Goal: Task Accomplishment & Management: Complete application form

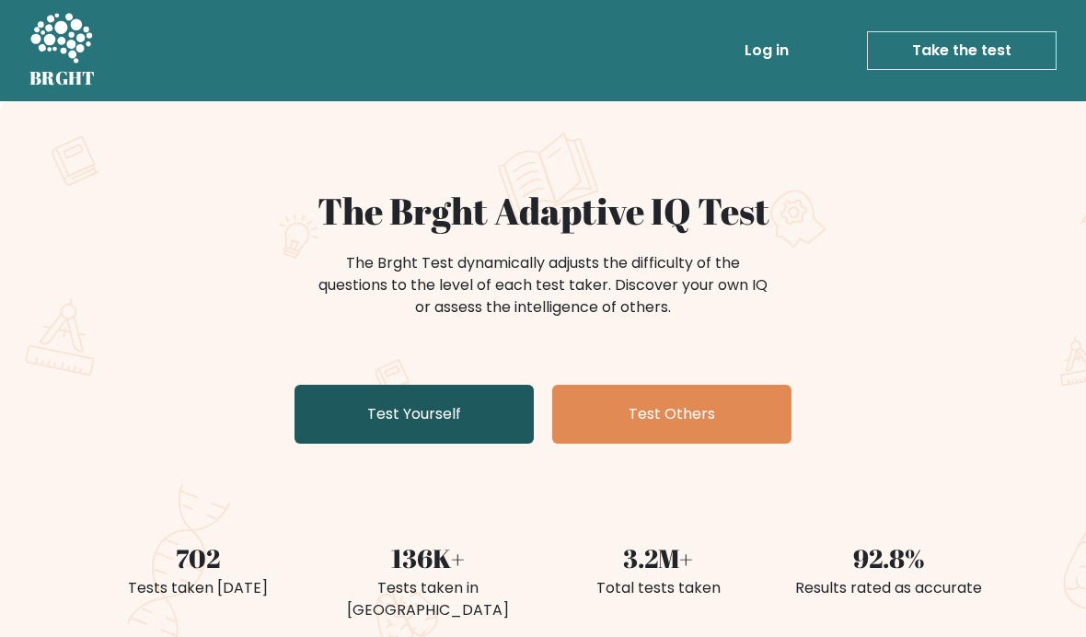
click at [453, 435] on link "Test Yourself" at bounding box center [414, 414] width 239 height 59
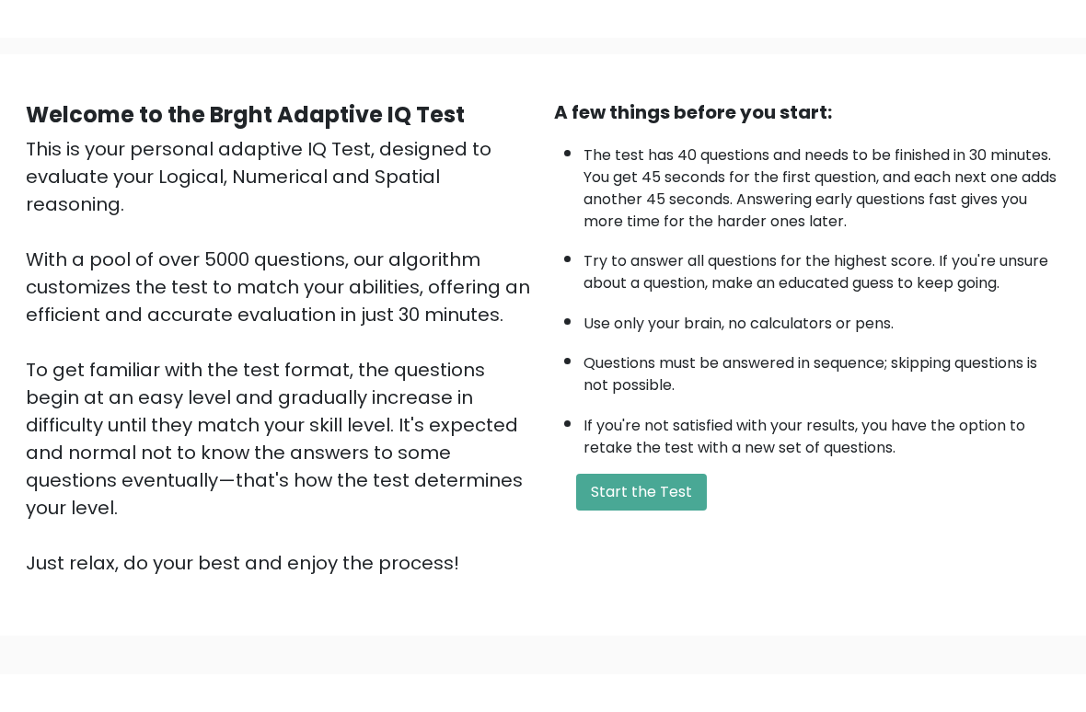
scroll to position [65, 0]
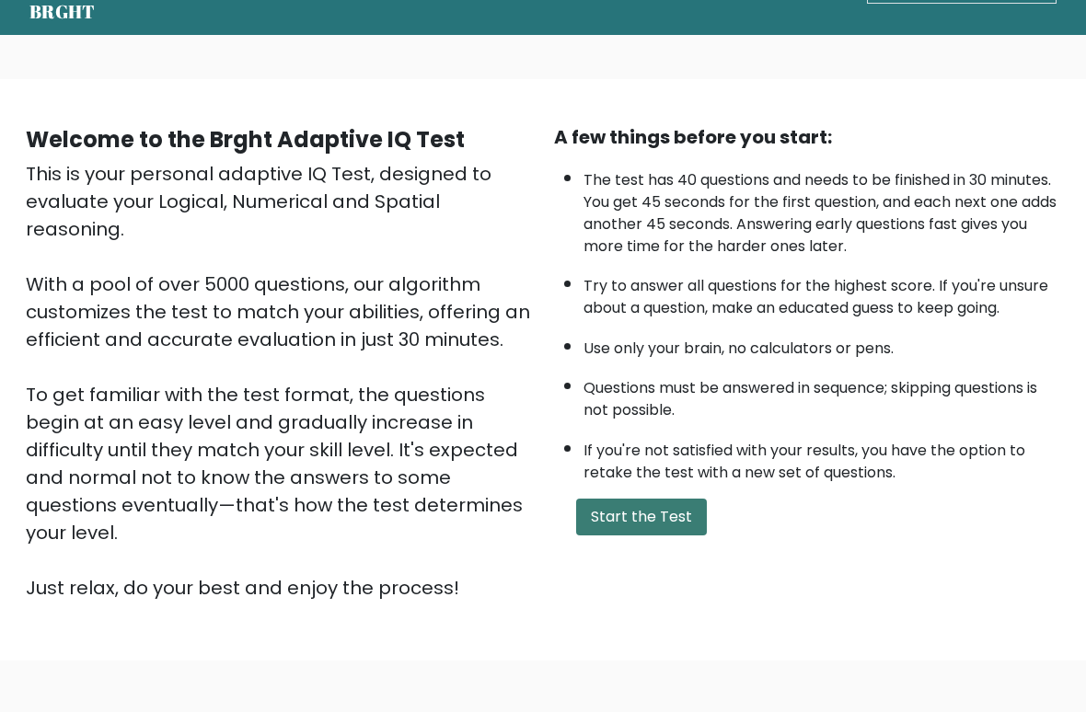
click at [656, 537] on button "Start the Test" at bounding box center [641, 518] width 131 height 37
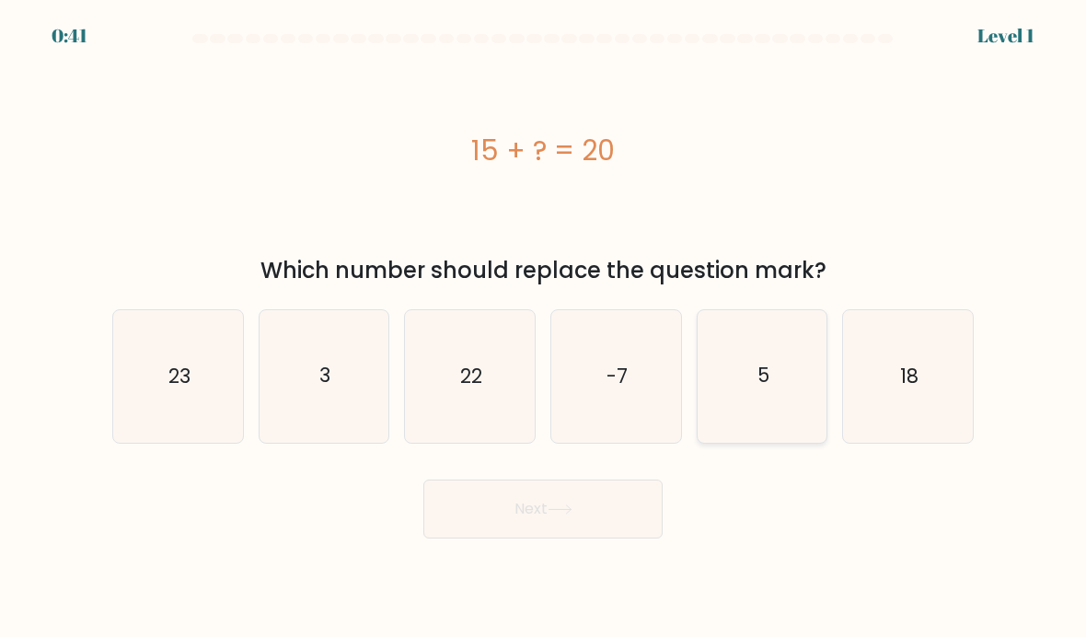
click at [787, 381] on icon "5" at bounding box center [763, 376] width 130 height 130
click at [544, 328] on input "e. 5" at bounding box center [543, 322] width 1 height 9
radio input "true"
click at [558, 513] on icon at bounding box center [560, 509] width 25 height 10
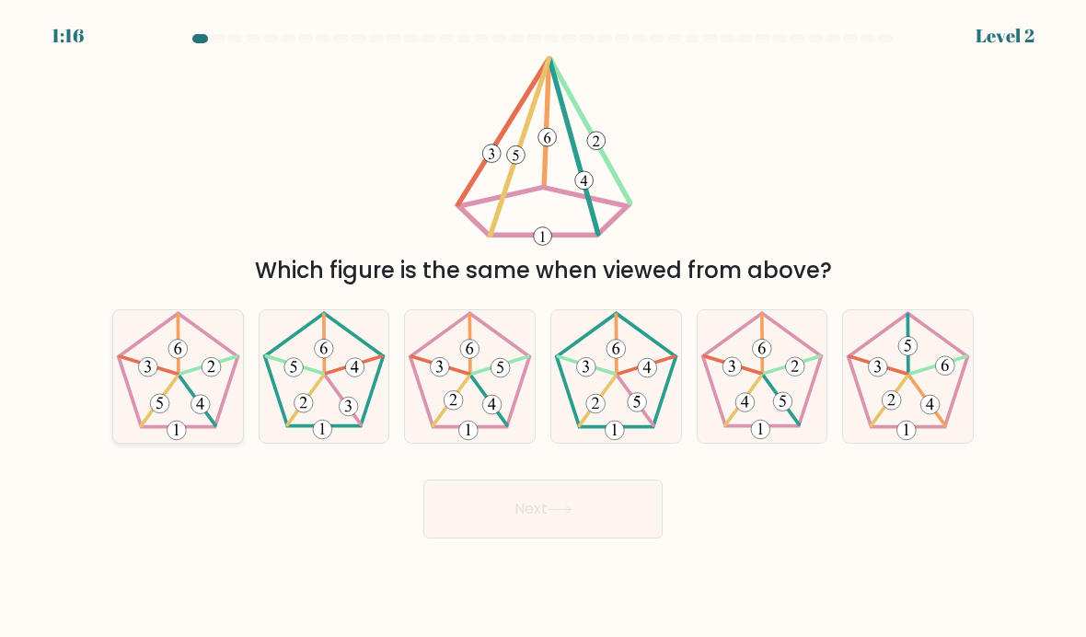
click at [191, 401] on icon at bounding box center [178, 376] width 130 height 130
click at [543, 328] on input "a." at bounding box center [543, 322] width 1 height 9
radio input "true"
click at [572, 513] on icon at bounding box center [560, 509] width 25 height 10
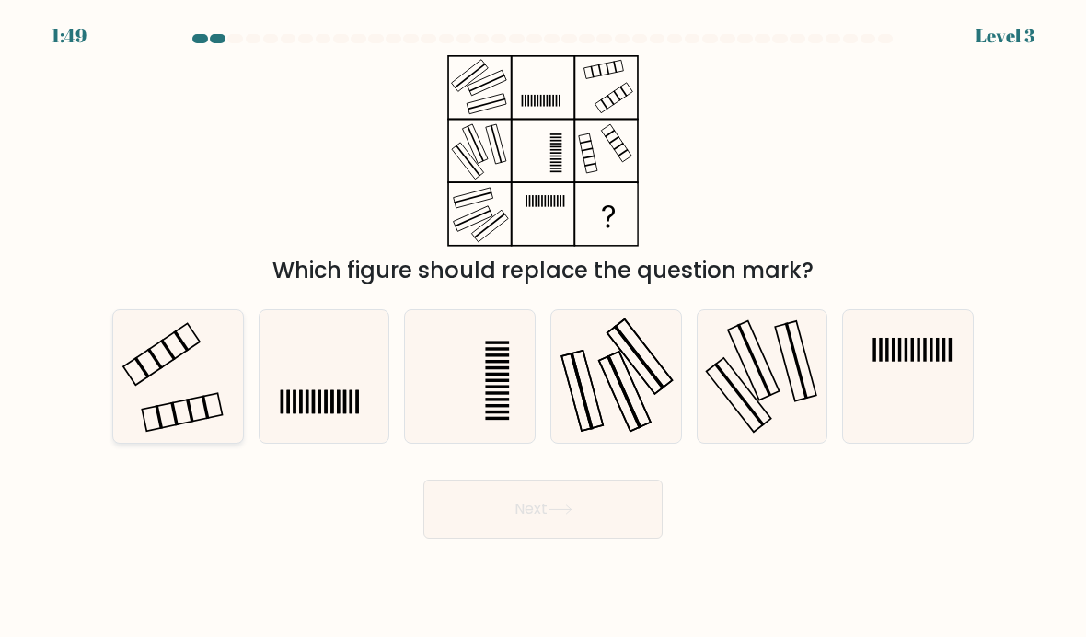
click at [173, 397] on icon at bounding box center [178, 376] width 130 height 130
click at [543, 328] on input "a." at bounding box center [543, 322] width 1 height 9
radio input "true"
click at [528, 517] on button "Next" at bounding box center [542, 508] width 239 height 59
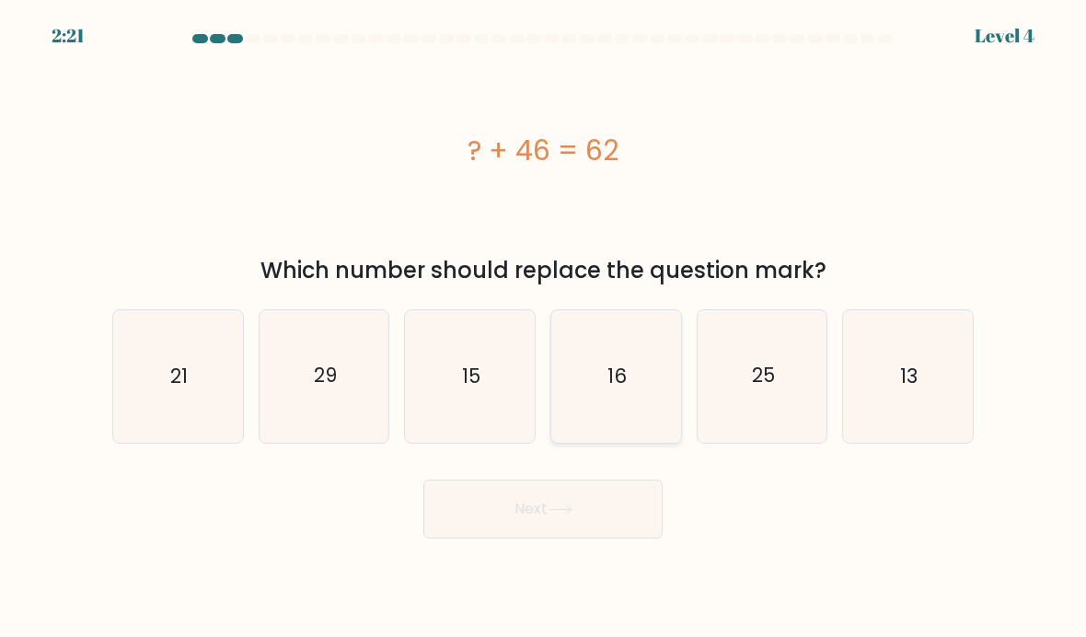
click at [642, 371] on icon "16" at bounding box center [616, 376] width 130 height 130
click at [544, 328] on input "d. 16" at bounding box center [543, 322] width 1 height 9
radio input "true"
click at [526, 529] on button "Next" at bounding box center [542, 508] width 239 height 59
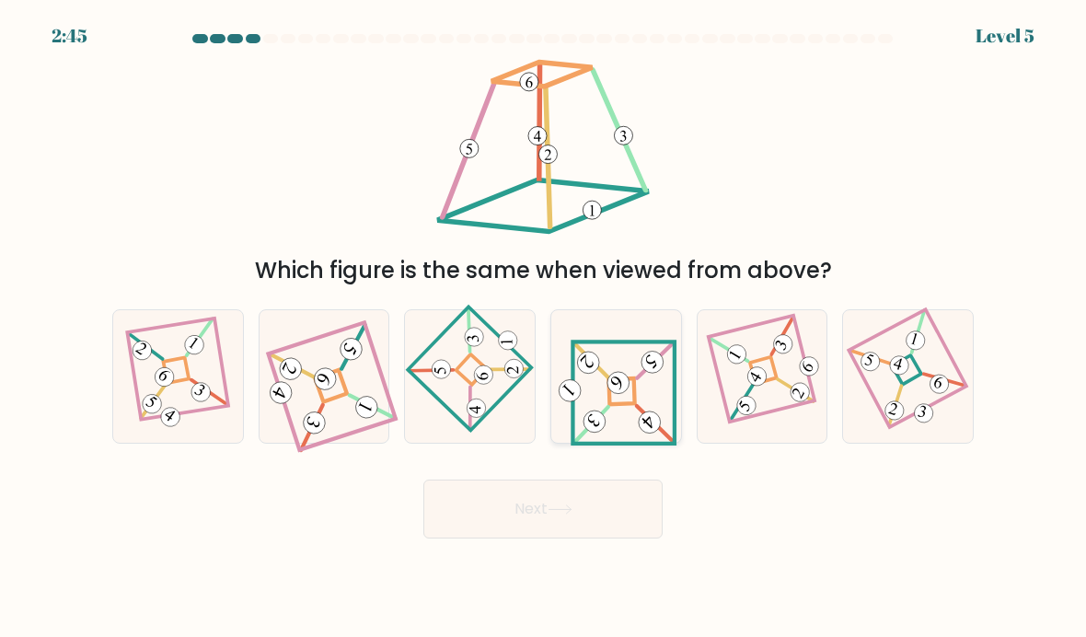
click at [607, 402] on icon at bounding box center [615, 376] width 123 height 106
click at [544, 328] on input "d." at bounding box center [543, 322] width 1 height 9
radio input "true"
click at [533, 531] on button "Next" at bounding box center [542, 508] width 239 height 59
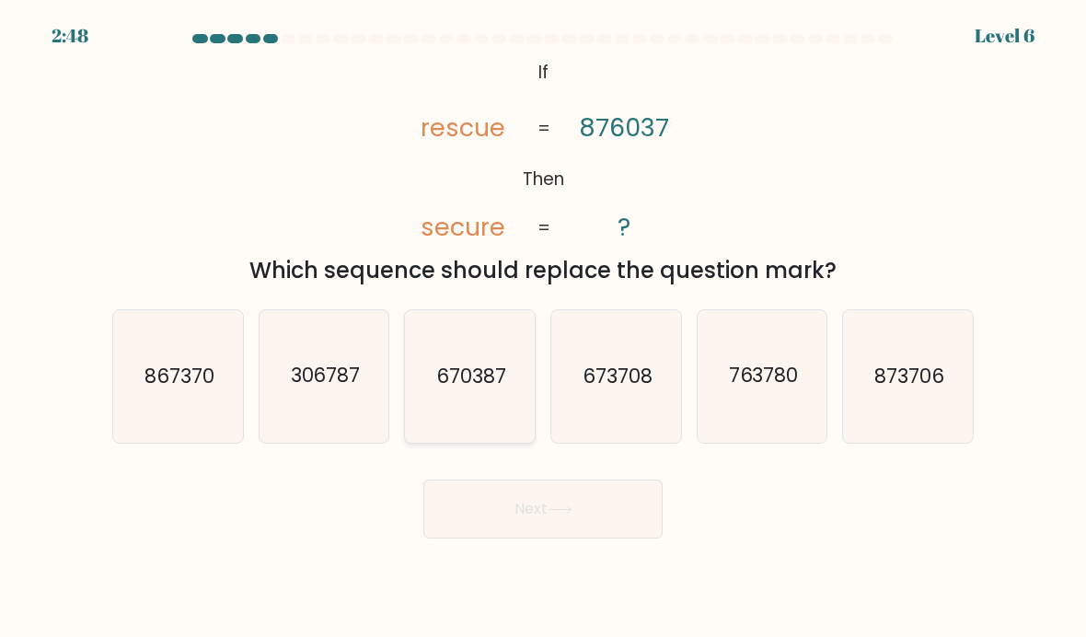
click at [473, 427] on icon "670387" at bounding box center [470, 376] width 130 height 130
click at [543, 328] on input "c. 670387" at bounding box center [543, 322] width 1 height 9
radio input "true"
click at [570, 529] on button "Next" at bounding box center [542, 508] width 239 height 59
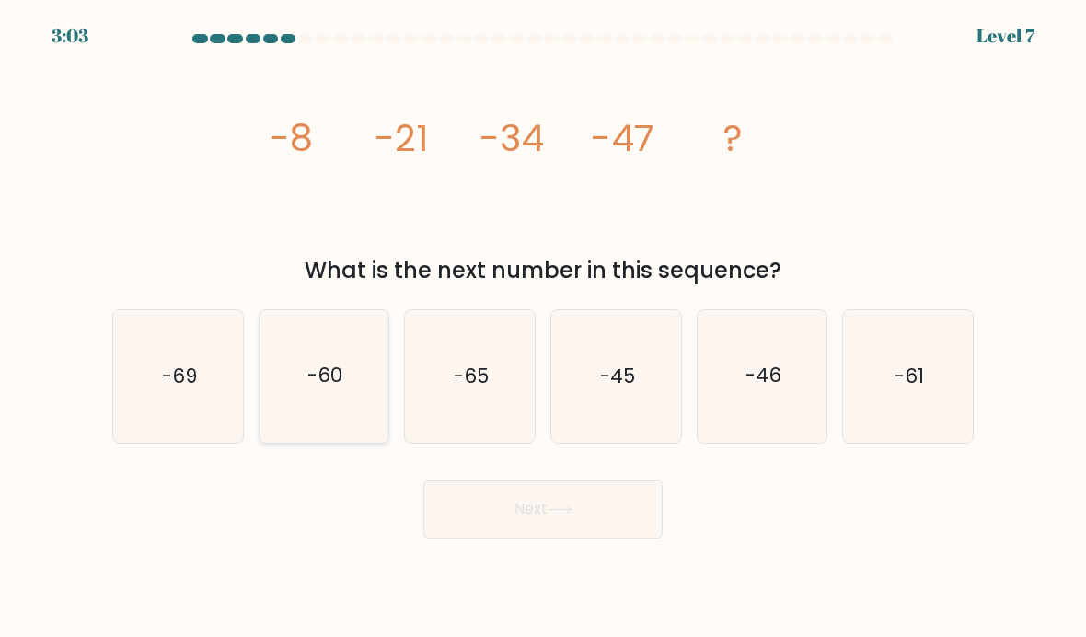
click at [309, 394] on icon "-60" at bounding box center [325, 376] width 130 height 130
click at [543, 328] on input "b. -60" at bounding box center [543, 322] width 1 height 9
radio input "true"
click at [549, 526] on button "Next" at bounding box center [542, 508] width 239 height 59
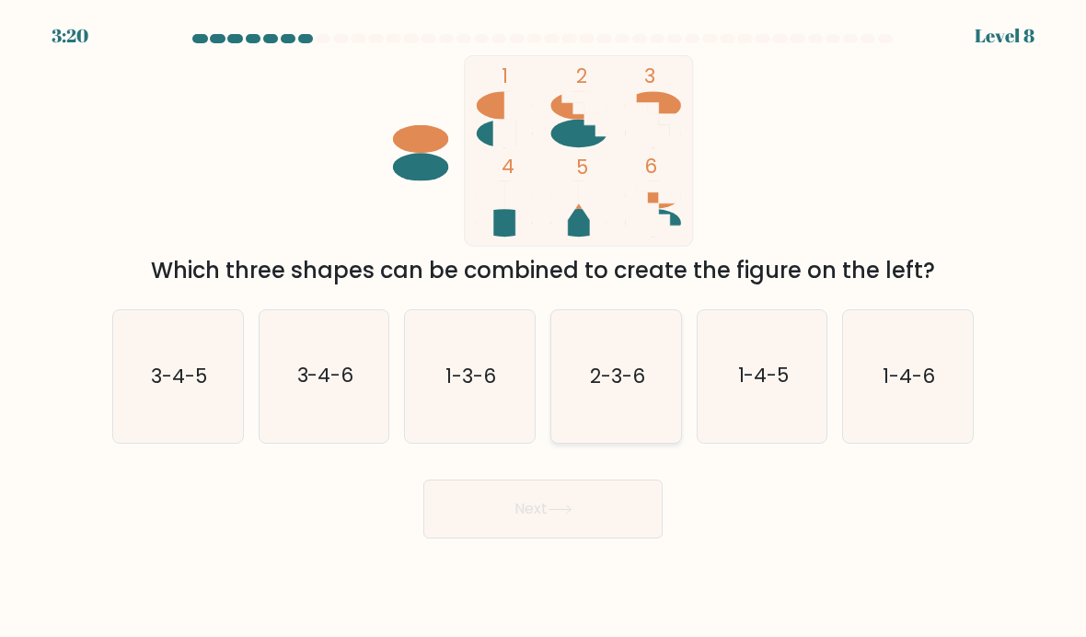
click at [623, 404] on icon "2-3-6" at bounding box center [616, 376] width 130 height 130
click at [544, 328] on input "d. 2-3-6" at bounding box center [543, 322] width 1 height 9
radio input "true"
click at [559, 526] on button "Next" at bounding box center [542, 508] width 239 height 59
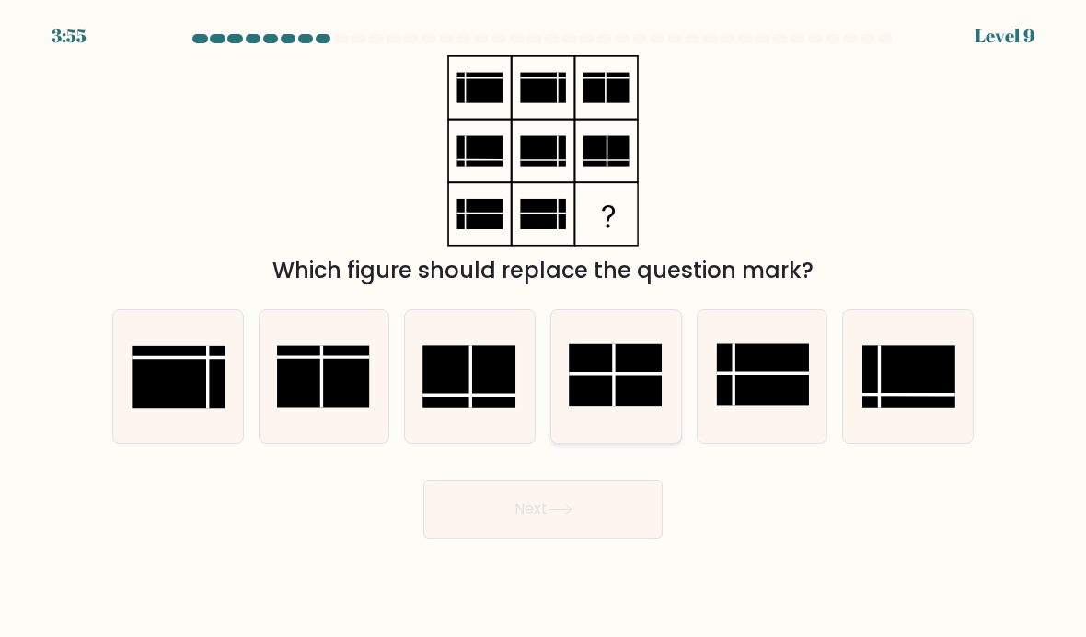
click at [607, 361] on rect at bounding box center [615, 375] width 93 height 62
click at [544, 328] on input "d." at bounding box center [543, 322] width 1 height 9
radio input "true"
click at [579, 506] on button "Next" at bounding box center [542, 508] width 239 height 59
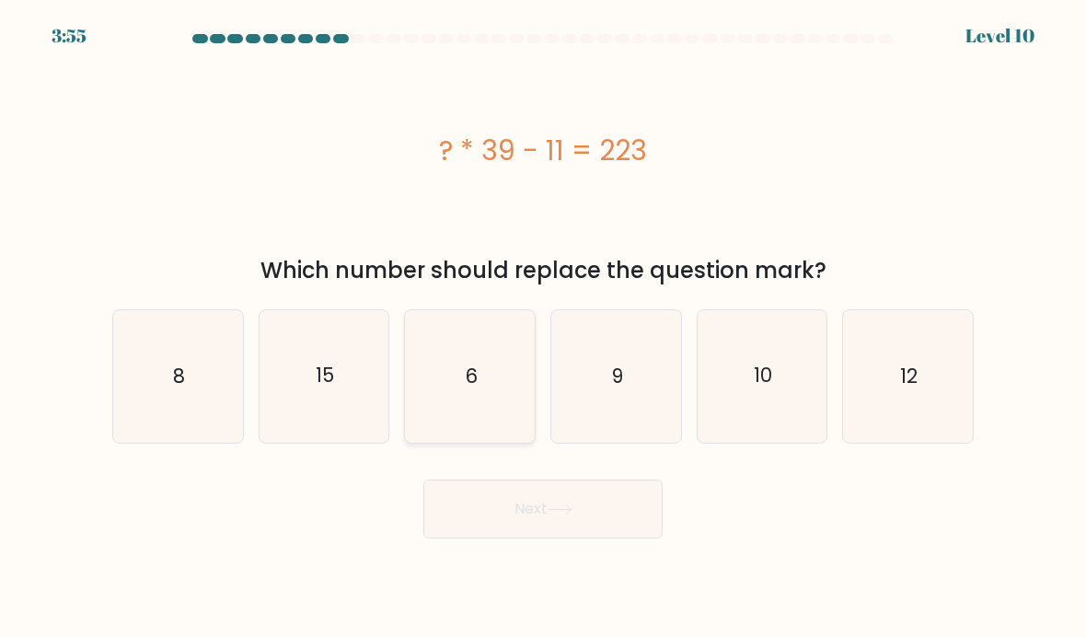
click at [494, 394] on icon "6" at bounding box center [470, 376] width 130 height 130
click at [543, 328] on input "c. 6" at bounding box center [543, 322] width 1 height 9
radio input "true"
click at [545, 503] on button "Next" at bounding box center [542, 508] width 239 height 59
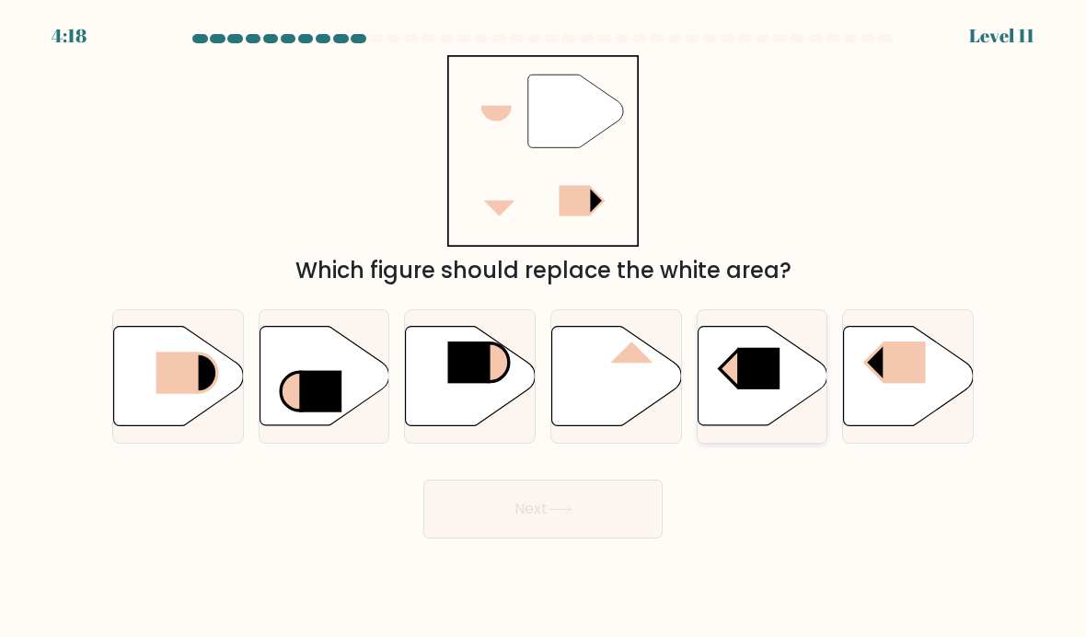
click at [747, 419] on icon at bounding box center [763, 375] width 130 height 99
click at [544, 328] on input "e." at bounding box center [543, 322] width 1 height 9
radio input "true"
click at [533, 523] on button "Next" at bounding box center [542, 508] width 239 height 59
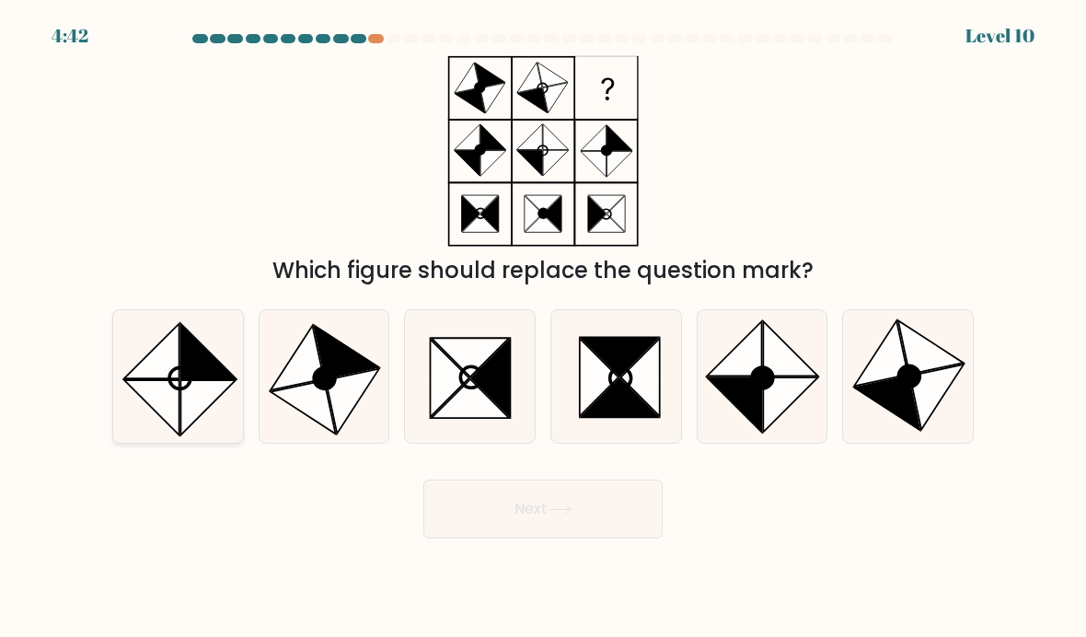
click at [207, 381] on icon at bounding box center [207, 407] width 55 height 54
click at [543, 328] on input "a." at bounding box center [543, 322] width 1 height 9
radio input "true"
click at [560, 500] on button "Next" at bounding box center [542, 508] width 239 height 59
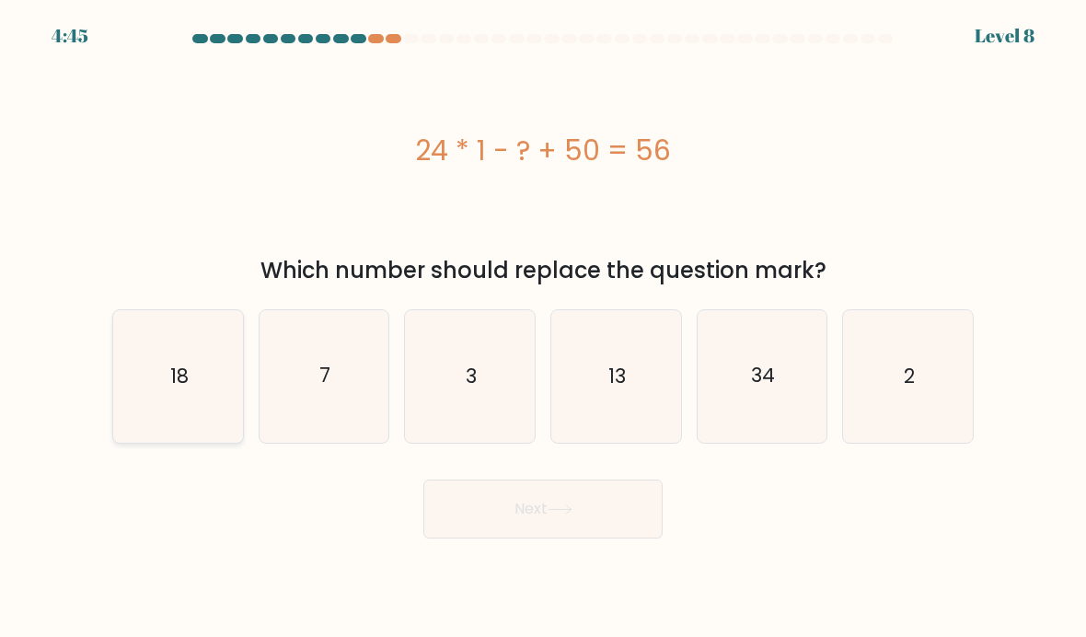
click at [174, 364] on text "18" at bounding box center [179, 376] width 18 height 27
click at [543, 328] on input "a. 18" at bounding box center [543, 322] width 1 height 9
radio input "true"
click at [560, 524] on button "Next" at bounding box center [542, 508] width 239 height 59
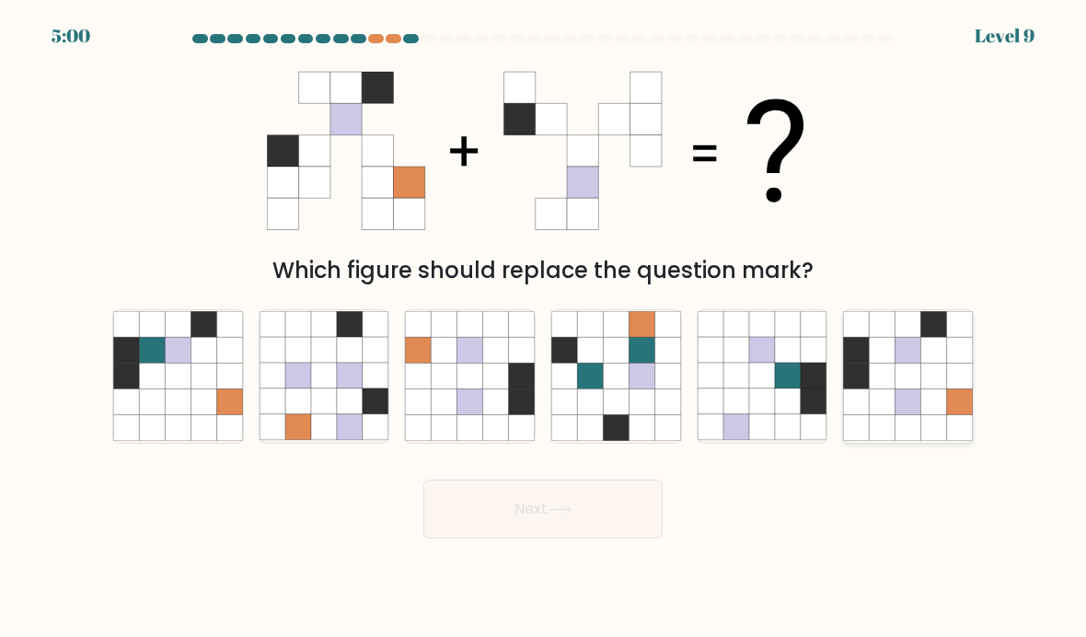
click at [907, 386] on icon at bounding box center [908, 377] width 26 height 26
click at [544, 328] on input "f." at bounding box center [543, 322] width 1 height 9
radio input "true"
click at [572, 508] on icon at bounding box center [560, 509] width 25 height 10
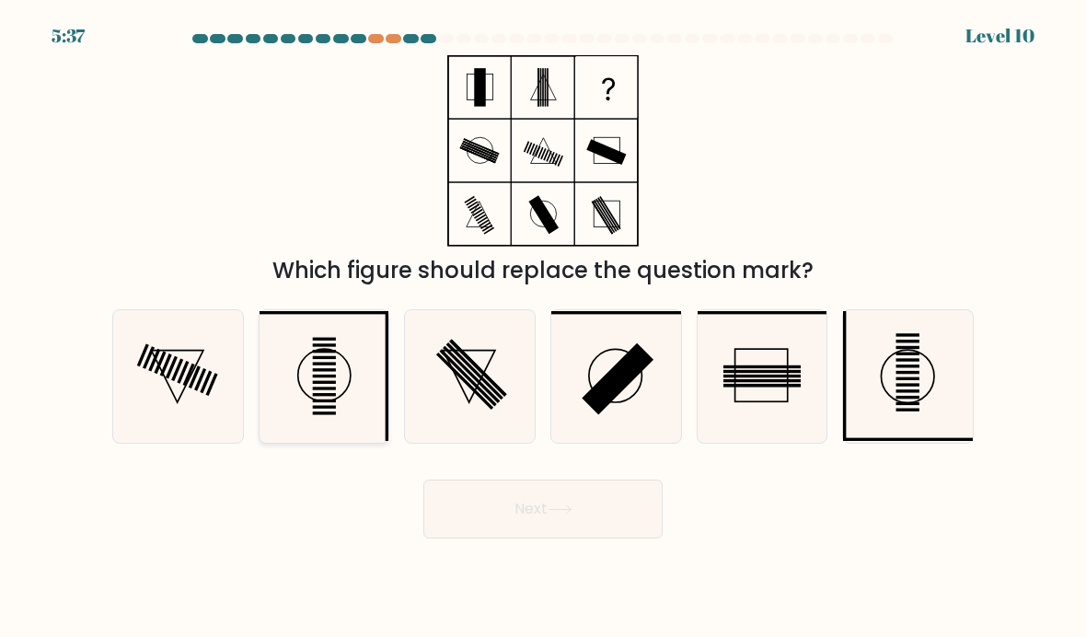
click at [329, 388] on rect at bounding box center [324, 388] width 23 height 3
click at [543, 328] on input "b." at bounding box center [543, 322] width 1 height 9
radio input "true"
click at [546, 523] on button "Next" at bounding box center [542, 508] width 239 height 59
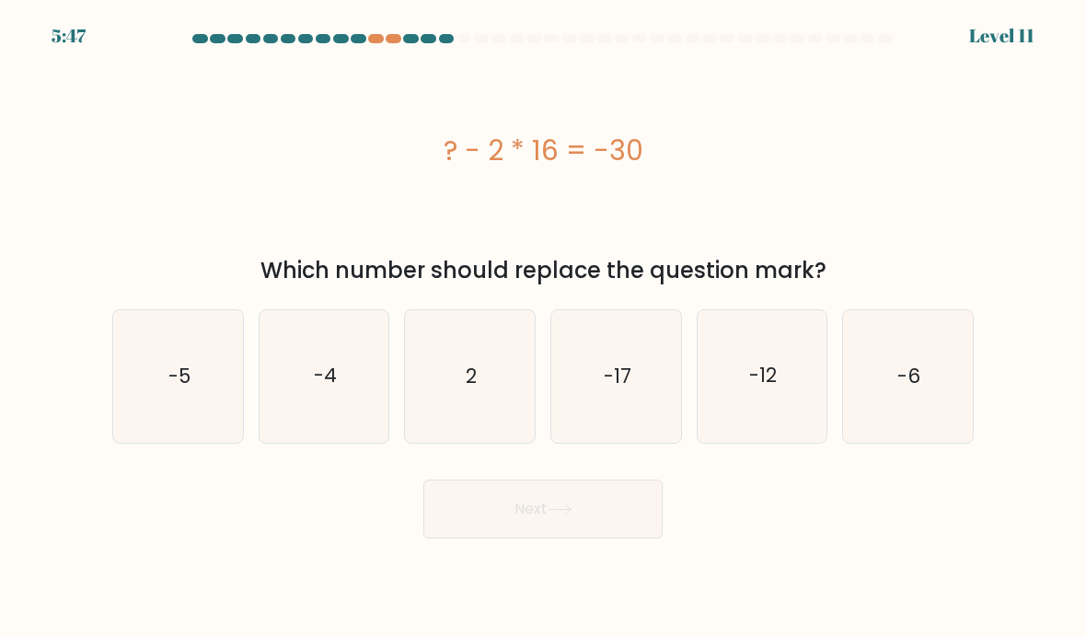
click at [546, 357] on div "d. -17" at bounding box center [616, 376] width 146 height 134
click at [478, 369] on icon "2" at bounding box center [470, 376] width 130 height 130
click at [543, 328] on input "c. 2" at bounding box center [543, 322] width 1 height 9
radio input "true"
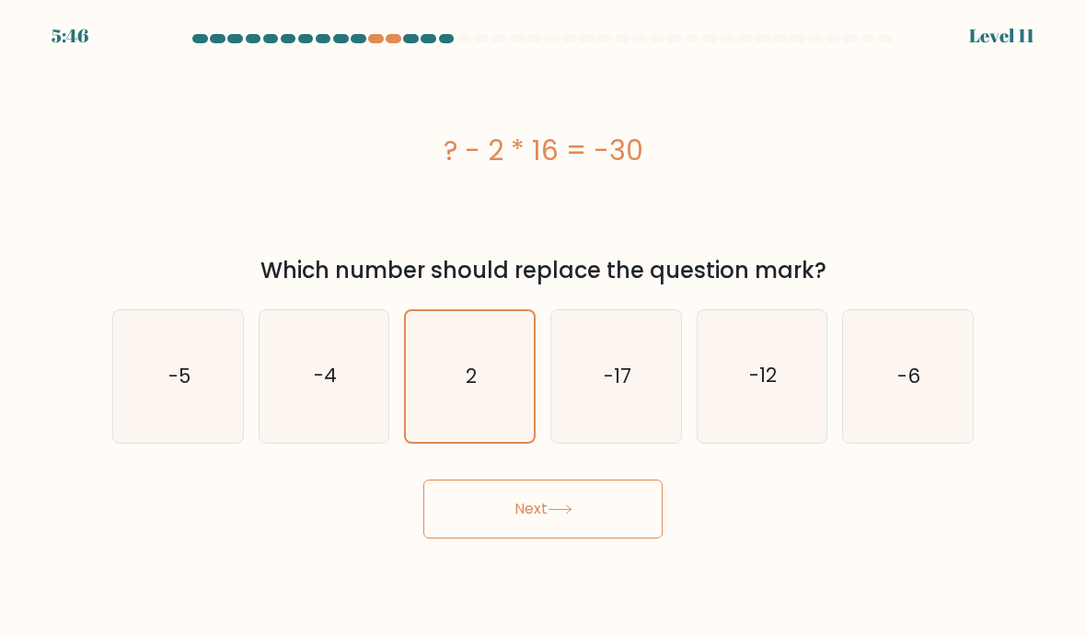
click at [508, 520] on button "Next" at bounding box center [542, 508] width 239 height 59
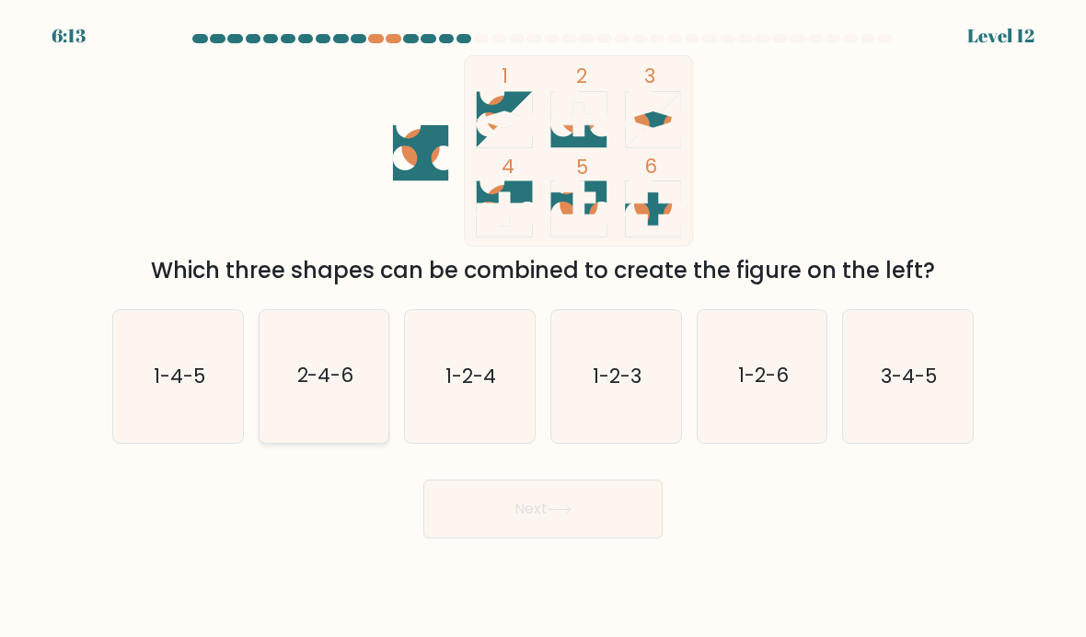
click at [327, 387] on text "2-4-6" at bounding box center [324, 376] width 57 height 27
click at [543, 328] on input "b. 2-4-6" at bounding box center [543, 322] width 1 height 9
radio input "true"
click at [619, 511] on button "Next" at bounding box center [542, 508] width 239 height 59
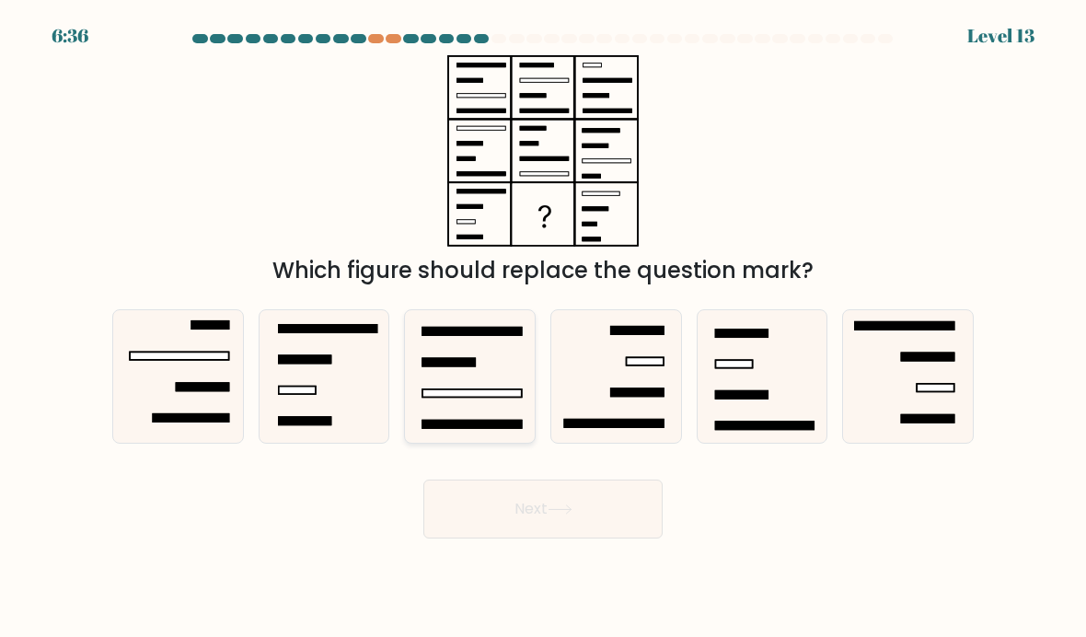
click at [454, 387] on icon at bounding box center [470, 376] width 130 height 130
click at [543, 328] on input "c." at bounding box center [543, 322] width 1 height 9
radio input "true"
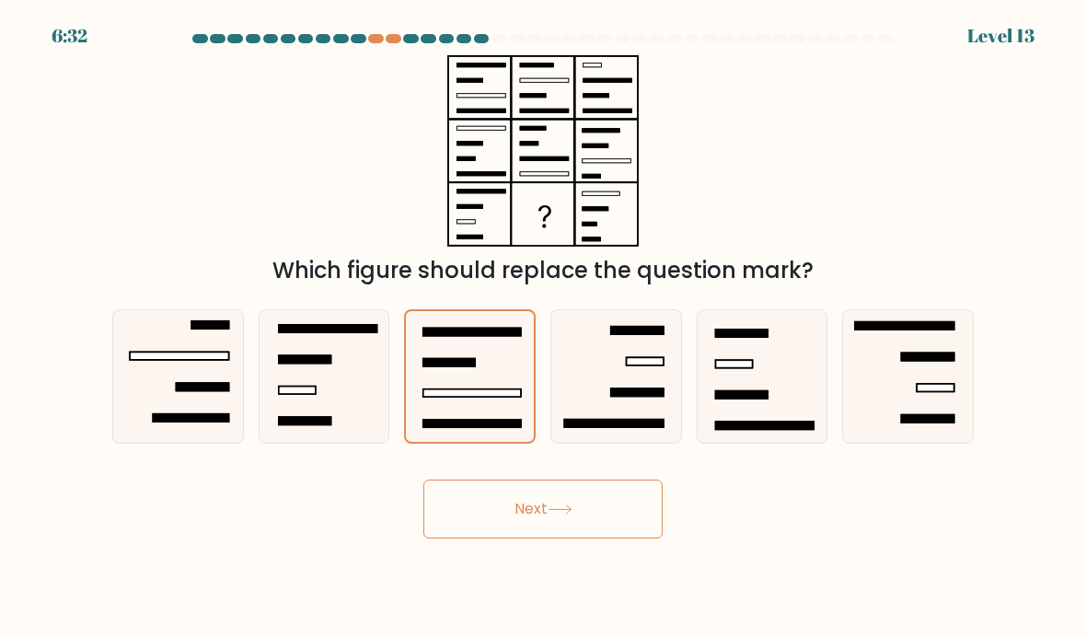
click at [510, 497] on button "Next" at bounding box center [542, 508] width 239 height 59
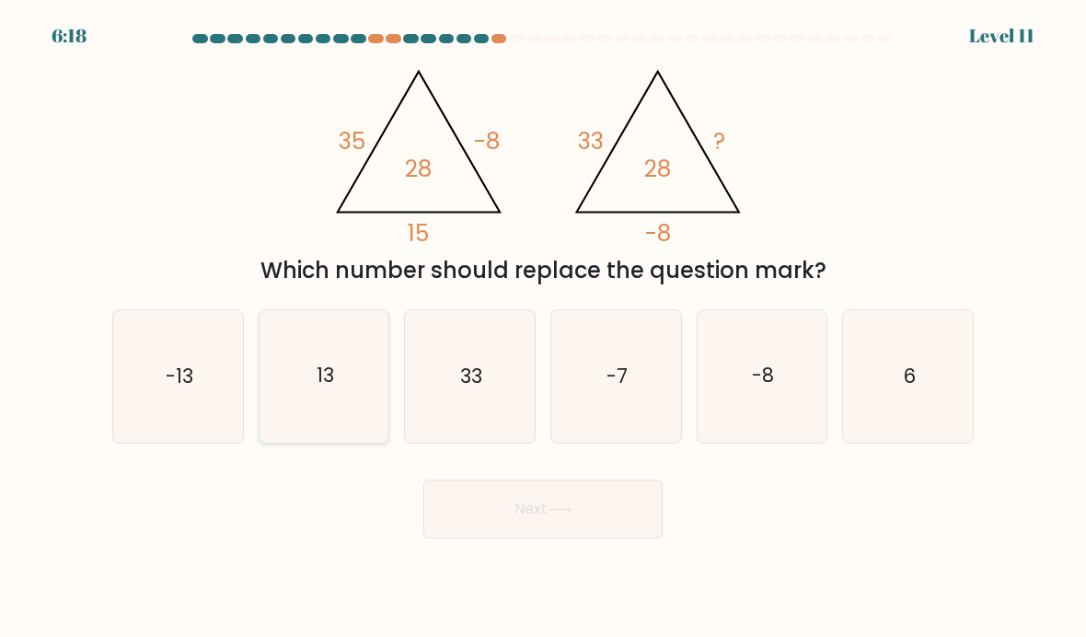
click at [306, 394] on icon "13" at bounding box center [325, 376] width 130 height 130
click at [543, 328] on input "b. 13" at bounding box center [543, 322] width 1 height 9
radio input "true"
click at [556, 537] on button "Next" at bounding box center [542, 508] width 239 height 59
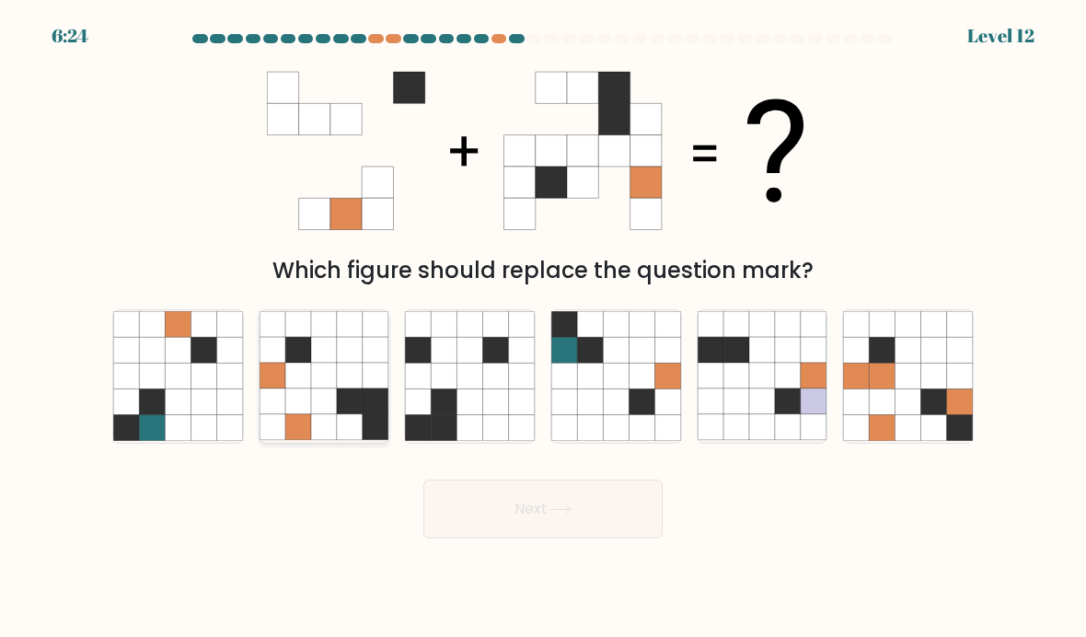
click at [346, 364] on icon at bounding box center [350, 377] width 26 height 26
click at [543, 328] on input "b." at bounding box center [543, 322] width 1 height 9
radio input "true"
click at [544, 530] on button "Next" at bounding box center [542, 508] width 239 height 59
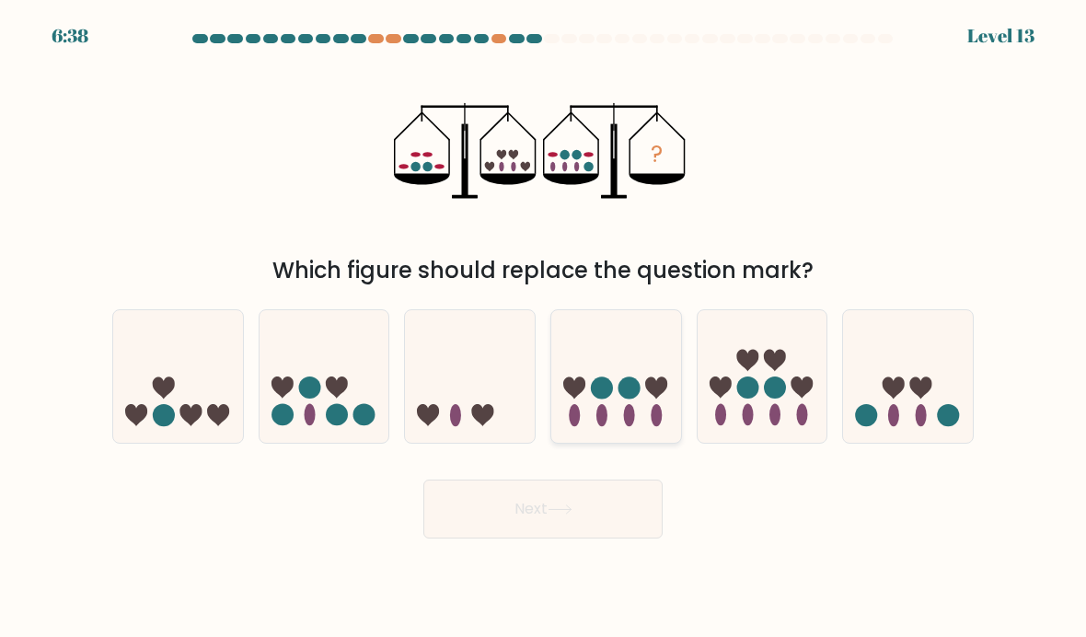
click at [618, 410] on icon at bounding box center [616, 376] width 130 height 108
click at [544, 328] on input "d." at bounding box center [543, 322] width 1 height 9
radio input "true"
click at [561, 517] on button "Next" at bounding box center [542, 508] width 239 height 59
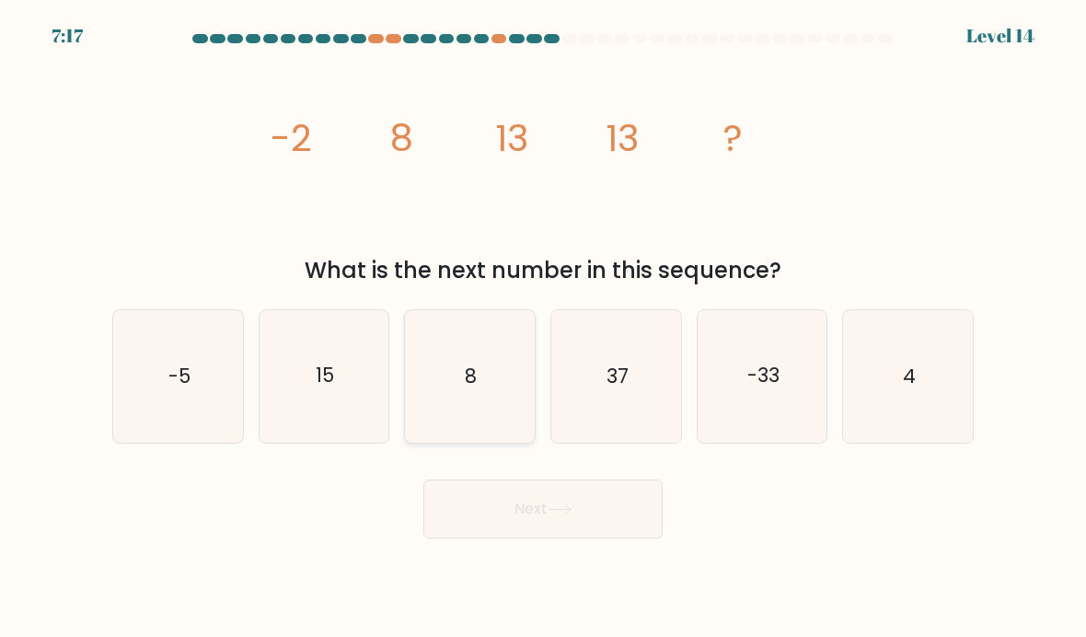
click at [483, 378] on icon "8" at bounding box center [470, 376] width 130 height 130
click at [543, 328] on input "c. 8" at bounding box center [543, 322] width 1 height 9
radio input "true"
click at [565, 522] on button "Next" at bounding box center [542, 508] width 239 height 59
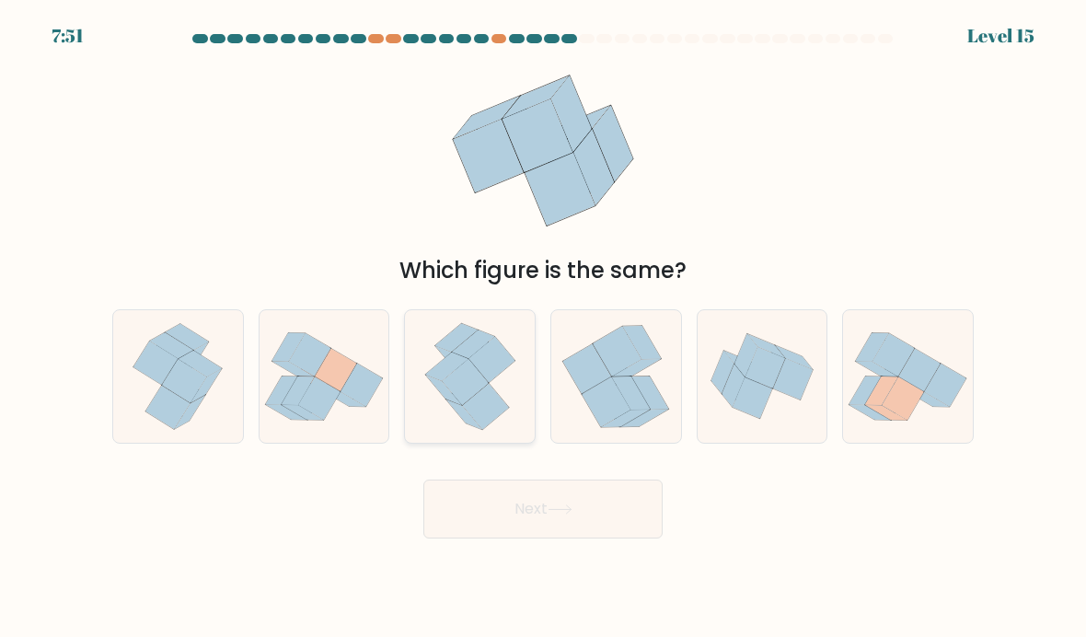
click at [456, 426] on icon at bounding box center [470, 376] width 107 height 133
click at [543, 328] on input "c." at bounding box center [543, 322] width 1 height 9
radio input "true"
click at [525, 503] on button "Next" at bounding box center [542, 508] width 239 height 59
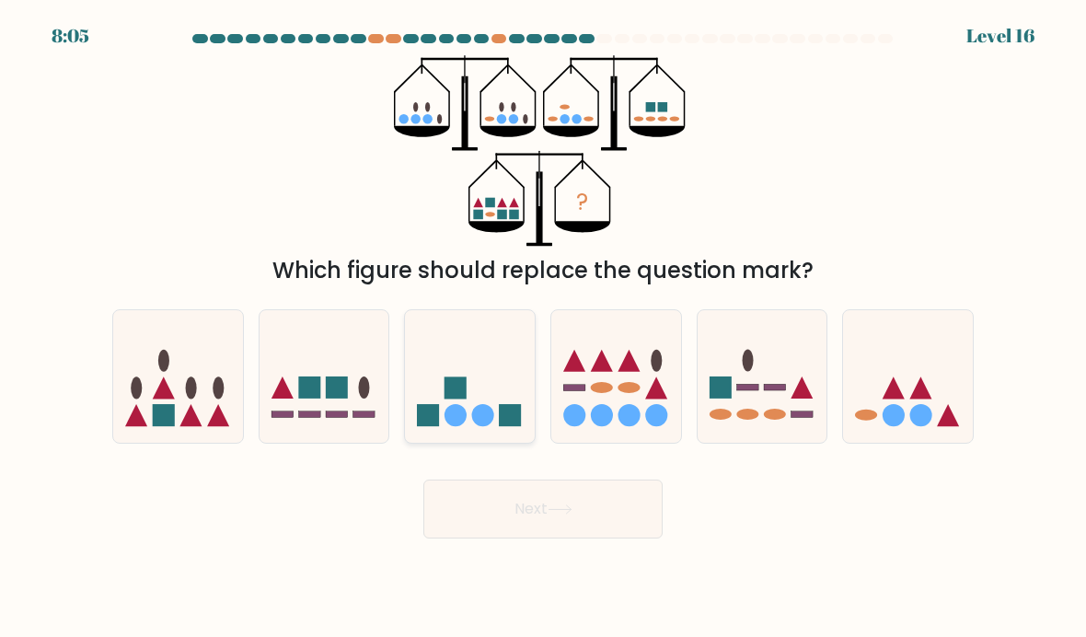
click at [444, 388] on icon at bounding box center [470, 376] width 130 height 108
click at [543, 328] on input "c." at bounding box center [543, 322] width 1 height 9
radio input "true"
click at [630, 408] on circle at bounding box center [629, 415] width 22 height 22
click at [544, 328] on input "d." at bounding box center [543, 322] width 1 height 9
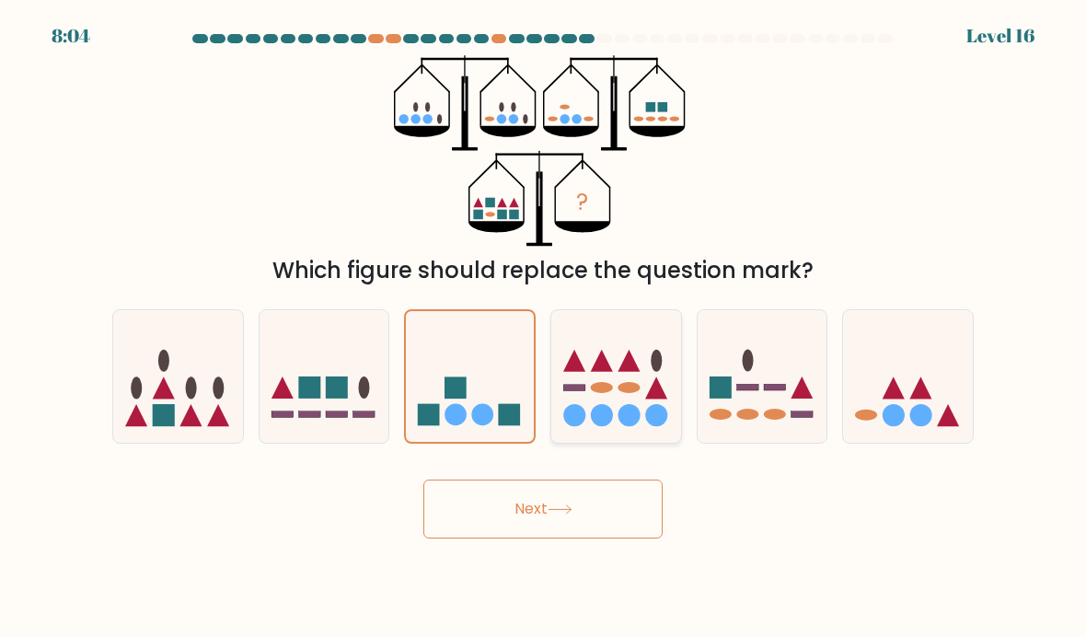
radio input "true"
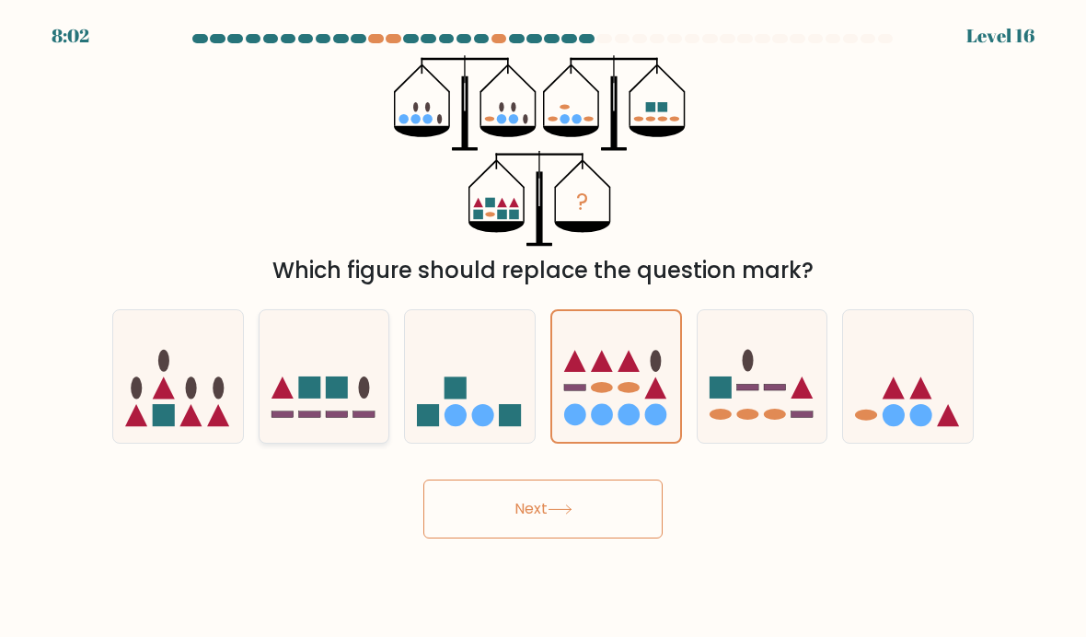
click at [355, 413] on rect at bounding box center [364, 415] width 22 height 6
click at [543, 328] on input "b." at bounding box center [543, 322] width 1 height 9
radio input "true"
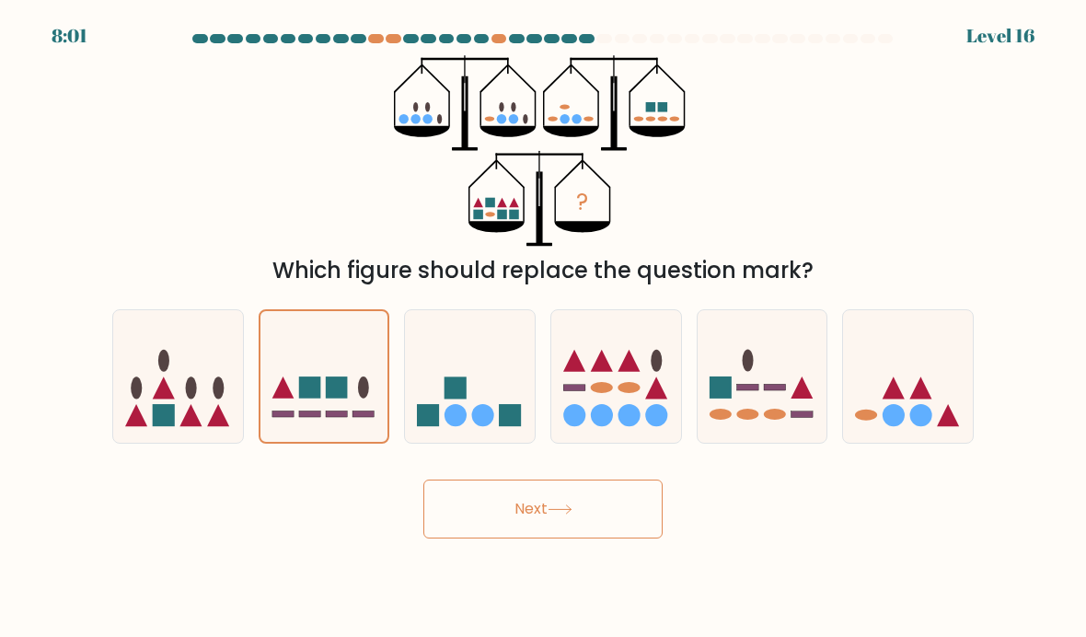
click at [534, 539] on body "8:01 Level 16" at bounding box center [543, 318] width 1086 height 637
click at [531, 511] on button "Next" at bounding box center [542, 508] width 239 height 59
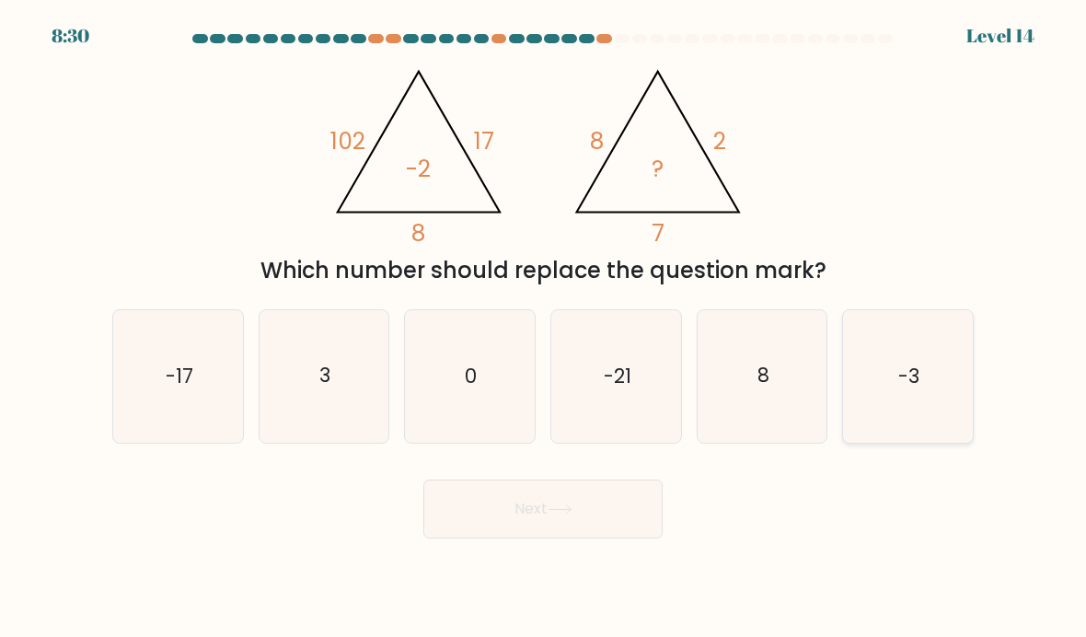
click at [878, 362] on icon "-3" at bounding box center [908, 376] width 130 height 130
click at [544, 328] on input "f. -3" at bounding box center [543, 322] width 1 height 9
radio input "true"
click at [560, 511] on icon at bounding box center [560, 509] width 25 height 10
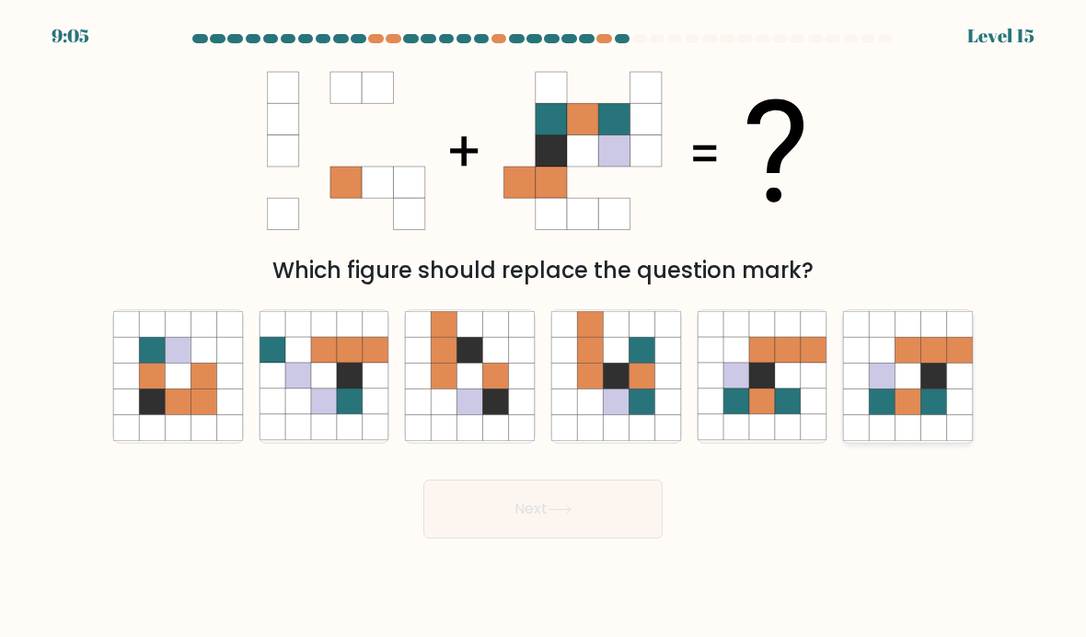
click at [915, 399] on icon at bounding box center [908, 402] width 26 height 26
click at [544, 328] on input "f." at bounding box center [543, 322] width 1 height 9
radio input "true"
click at [555, 527] on button "Next" at bounding box center [542, 508] width 239 height 59
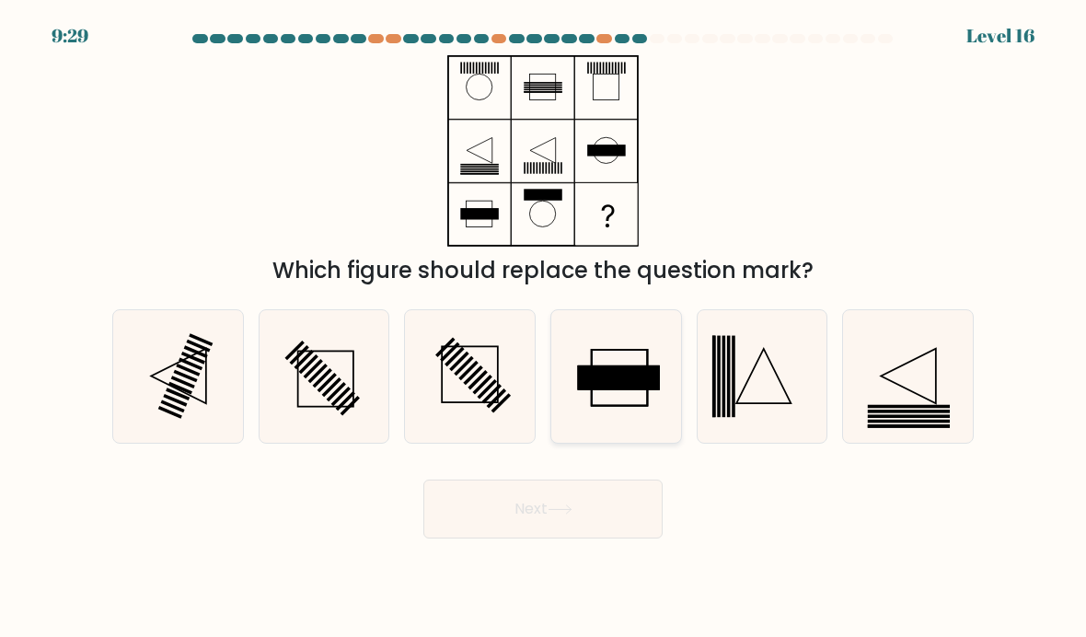
click at [595, 399] on icon at bounding box center [616, 376] width 130 height 130
click at [544, 328] on input "d." at bounding box center [543, 322] width 1 height 9
radio input "true"
click at [906, 395] on icon at bounding box center [908, 376] width 130 height 130
click at [544, 328] on input "f." at bounding box center [543, 322] width 1 height 9
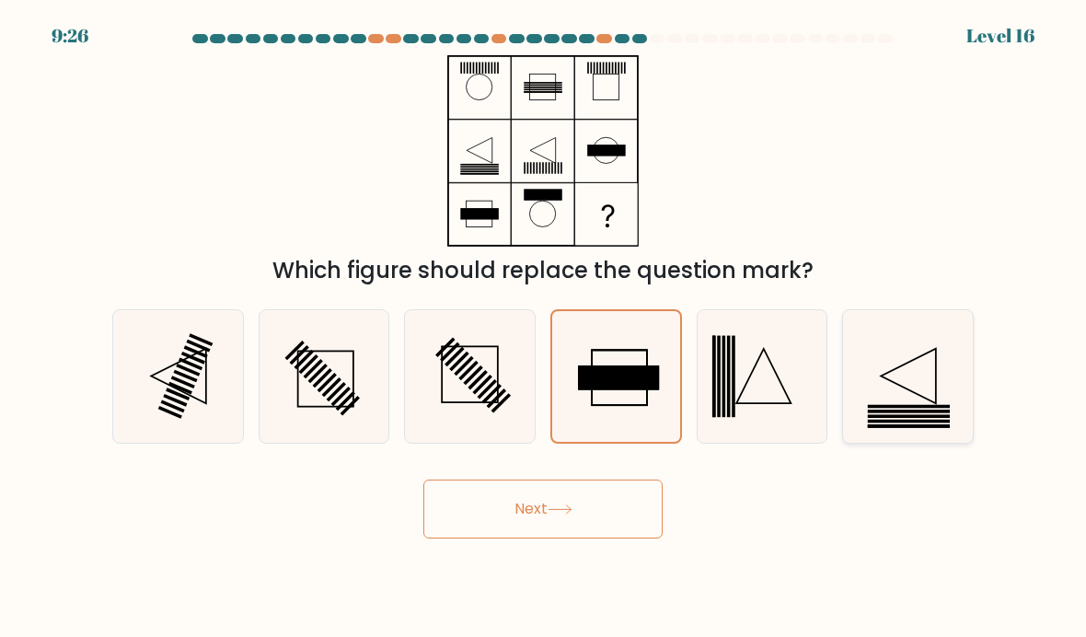
radio input "true"
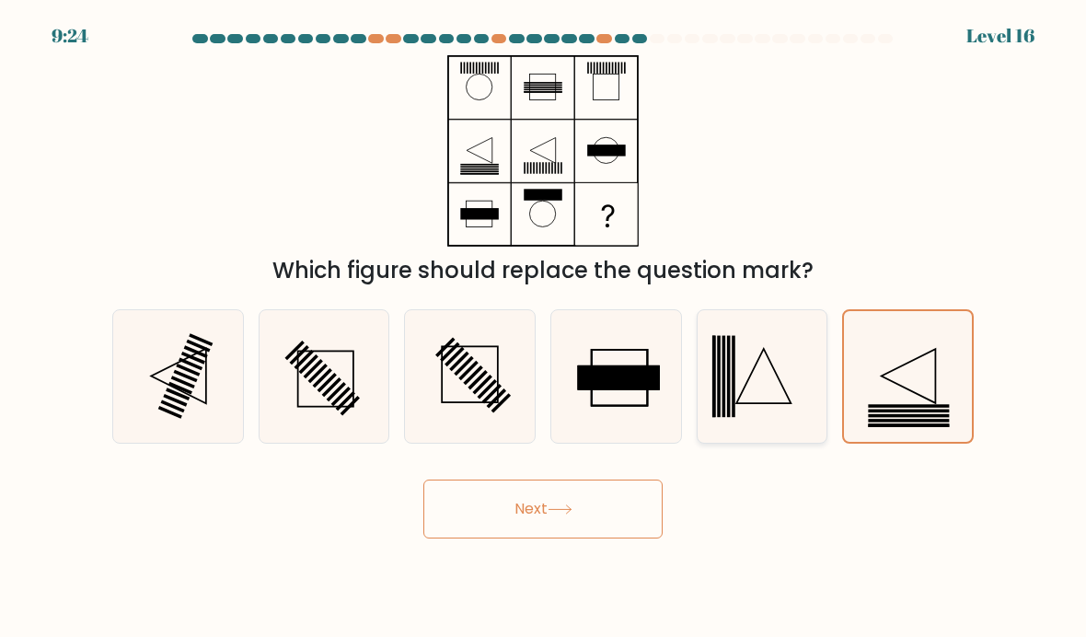
click at [769, 401] on icon at bounding box center [763, 376] width 130 height 130
click at [544, 328] on input "e." at bounding box center [543, 322] width 1 height 9
radio input "true"
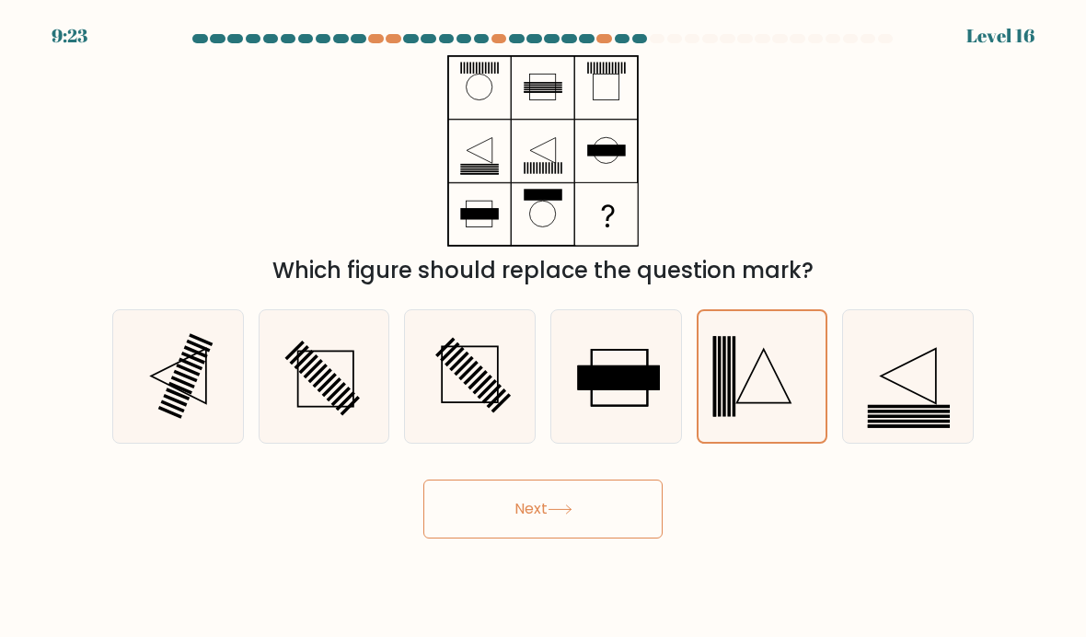
click at [555, 532] on button "Next" at bounding box center [542, 508] width 239 height 59
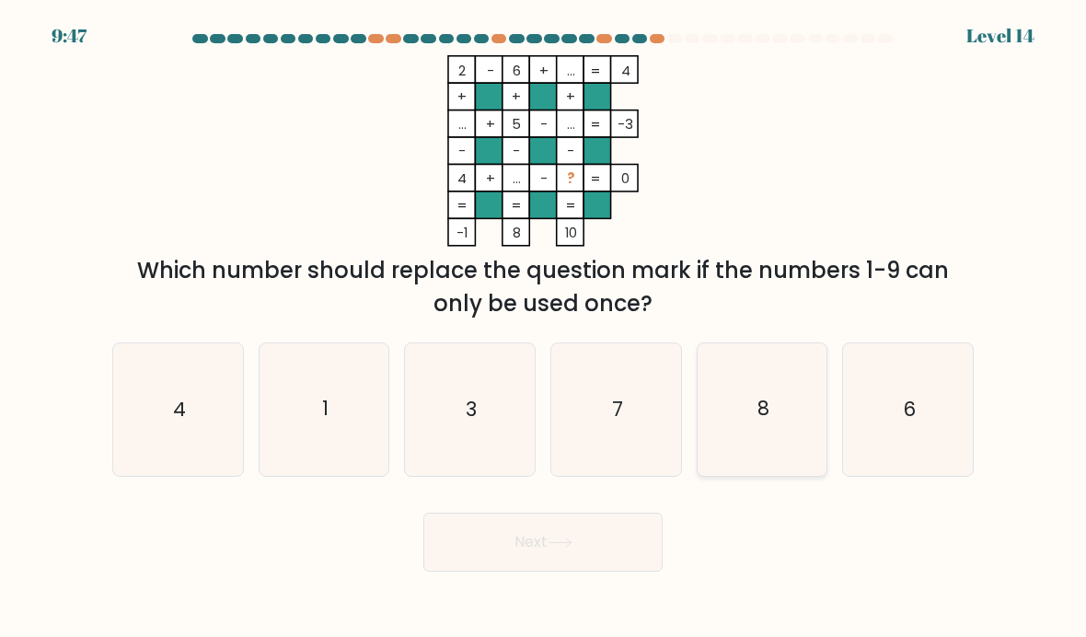
click at [748, 419] on icon "8" at bounding box center [763, 409] width 130 height 130
click at [544, 328] on input "e. 8" at bounding box center [543, 322] width 1 height 9
radio input "true"
click at [748, 419] on icon "8" at bounding box center [763, 409] width 128 height 128
click at [544, 328] on input "e. 8" at bounding box center [543, 322] width 1 height 9
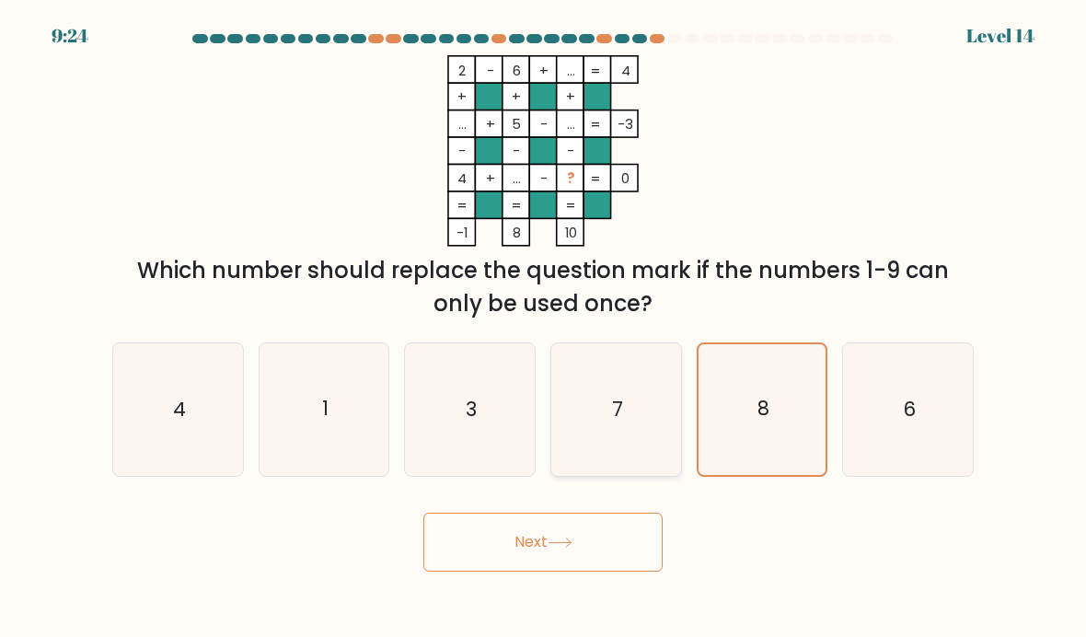
click at [610, 422] on icon "7" at bounding box center [616, 409] width 130 height 130
click at [544, 328] on input "d. 7" at bounding box center [543, 322] width 1 height 9
radio input "true"
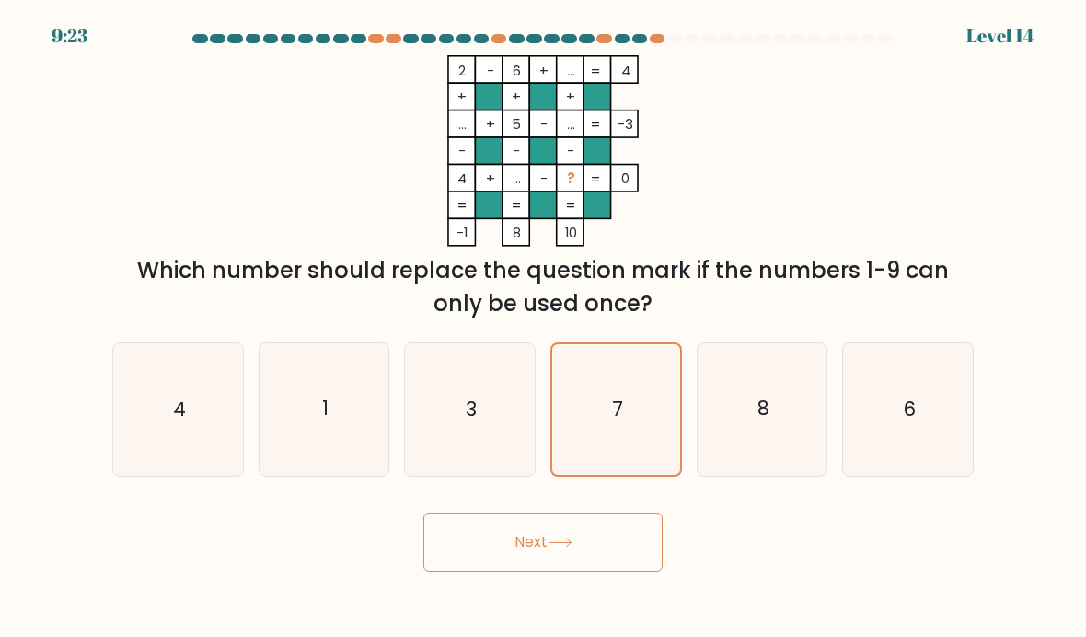
click at [587, 543] on button "Next" at bounding box center [542, 542] width 239 height 59
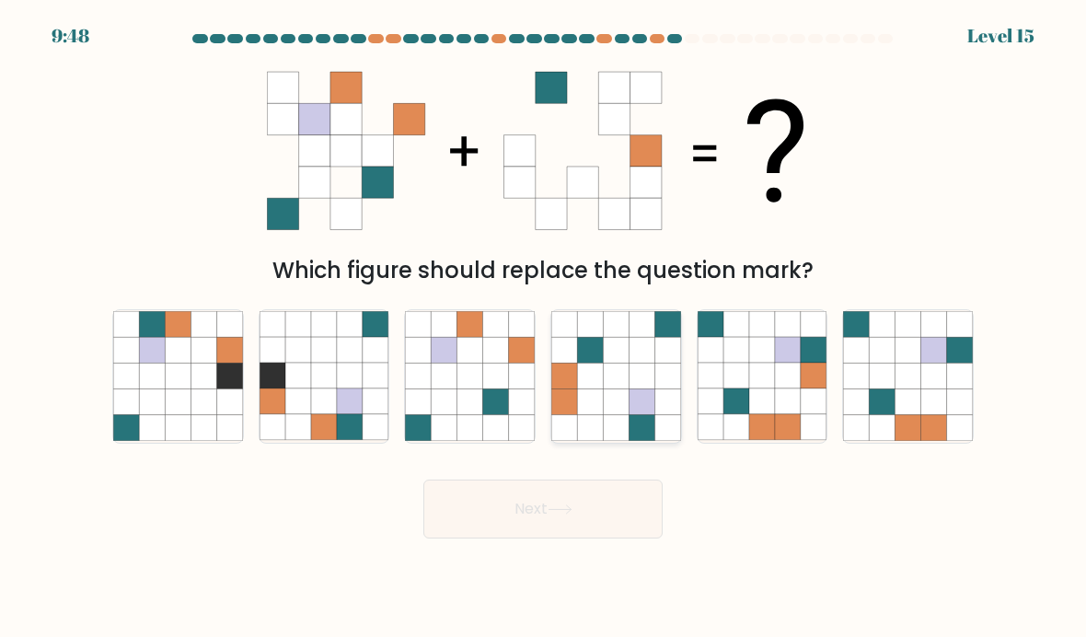
click at [645, 378] on icon at bounding box center [642, 377] width 26 height 26
click at [544, 328] on input "d." at bounding box center [543, 322] width 1 height 9
radio input "true"
click at [607, 530] on button "Next" at bounding box center [542, 508] width 239 height 59
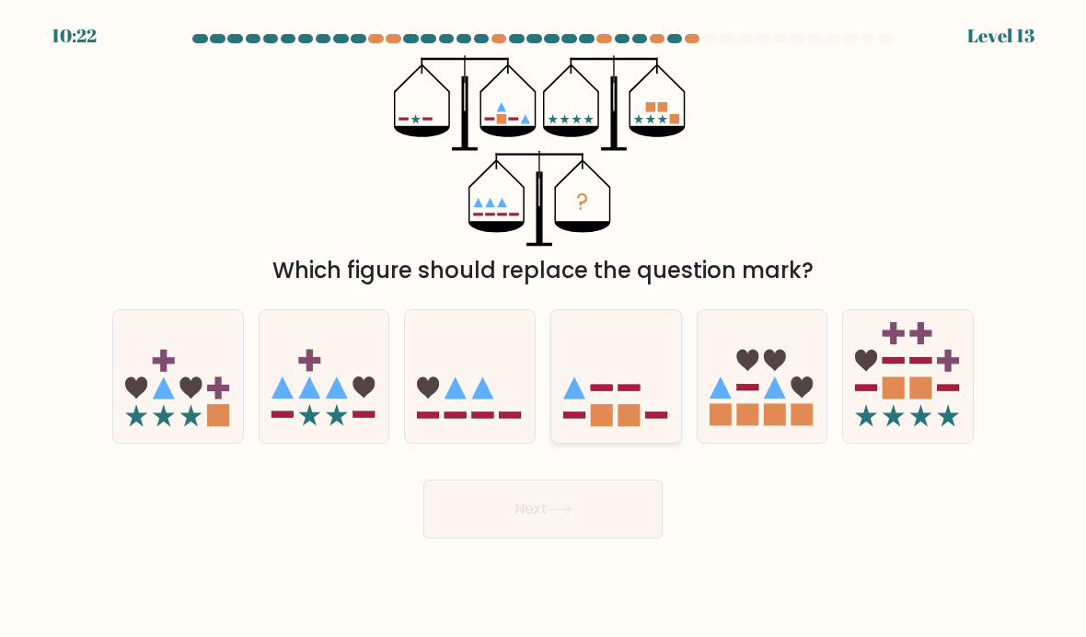
click at [645, 427] on icon at bounding box center [616, 376] width 130 height 108
click at [544, 328] on input "d." at bounding box center [543, 322] width 1 height 9
radio input "true"
click at [576, 520] on button "Next" at bounding box center [542, 508] width 239 height 59
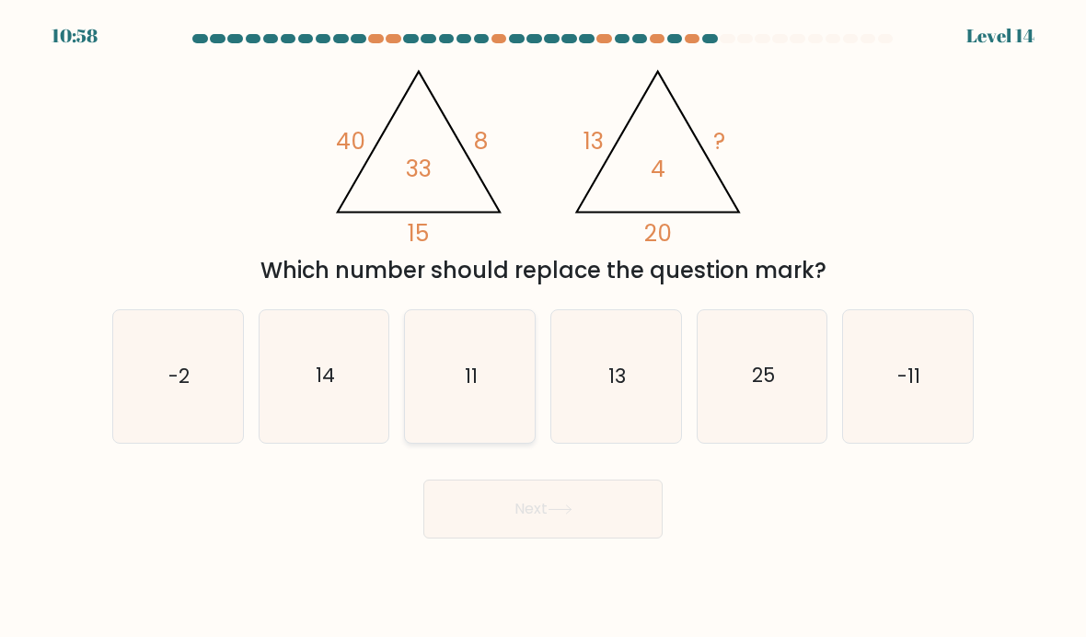
click at [444, 412] on icon "11" at bounding box center [470, 376] width 130 height 130
click at [543, 328] on input "c. 11" at bounding box center [543, 322] width 1 height 9
radio input "true"
click at [520, 505] on button "Next" at bounding box center [542, 508] width 239 height 59
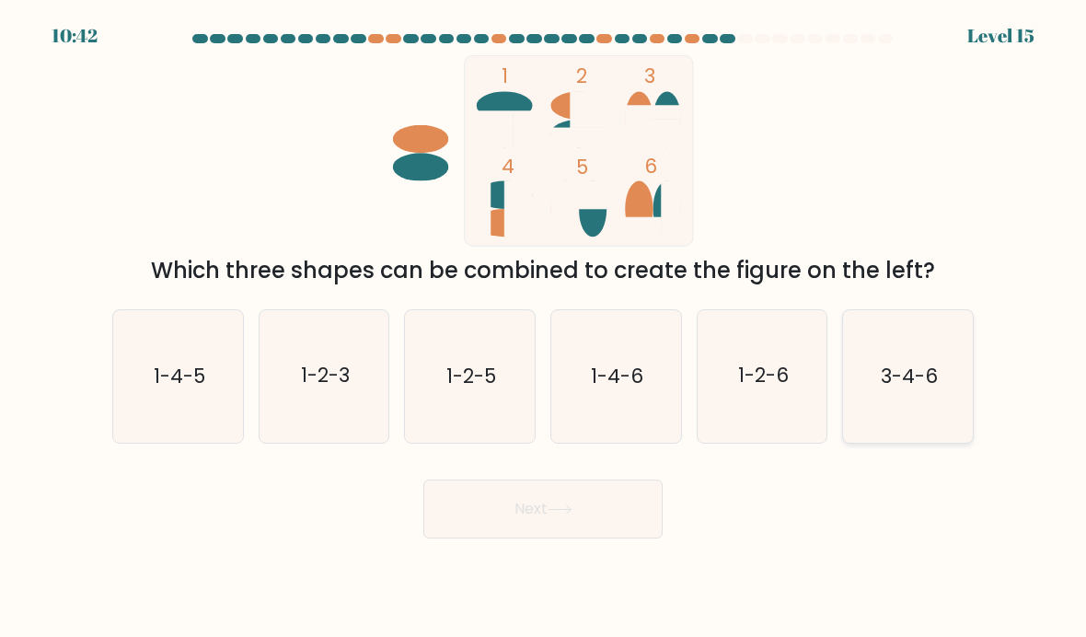
click at [939, 404] on icon "3-4-6" at bounding box center [908, 376] width 130 height 130
click at [544, 328] on input "f. 3-4-6" at bounding box center [543, 322] width 1 height 9
radio input "true"
click at [613, 532] on button "Next" at bounding box center [542, 508] width 239 height 59
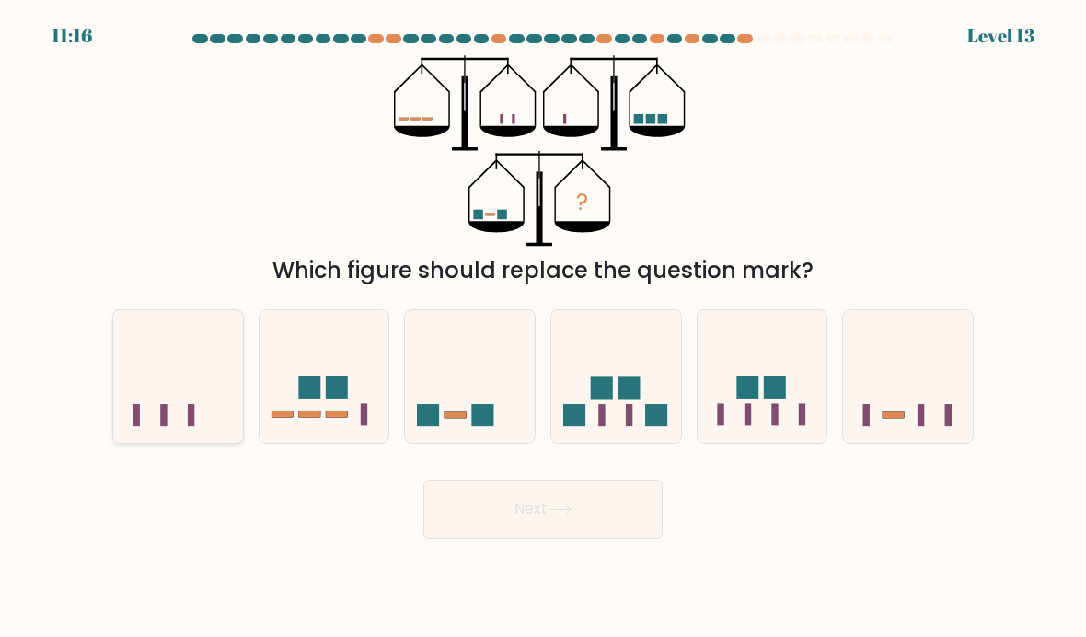
click at [157, 414] on icon at bounding box center [178, 376] width 130 height 108
click at [543, 328] on input "a." at bounding box center [543, 322] width 1 height 9
radio input "true"
click at [557, 499] on button "Next" at bounding box center [542, 508] width 239 height 59
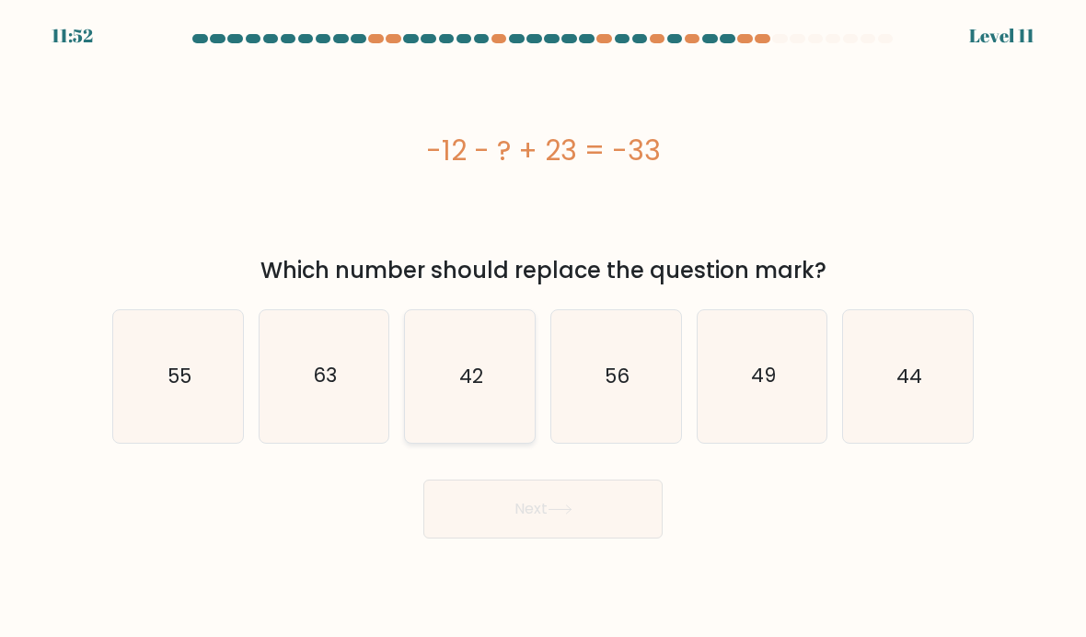
click at [526, 406] on icon "42" at bounding box center [470, 376] width 130 height 130
click at [543, 328] on input "c. 42" at bounding box center [543, 322] width 1 height 9
radio input "true"
click at [582, 510] on button "Next" at bounding box center [542, 508] width 239 height 59
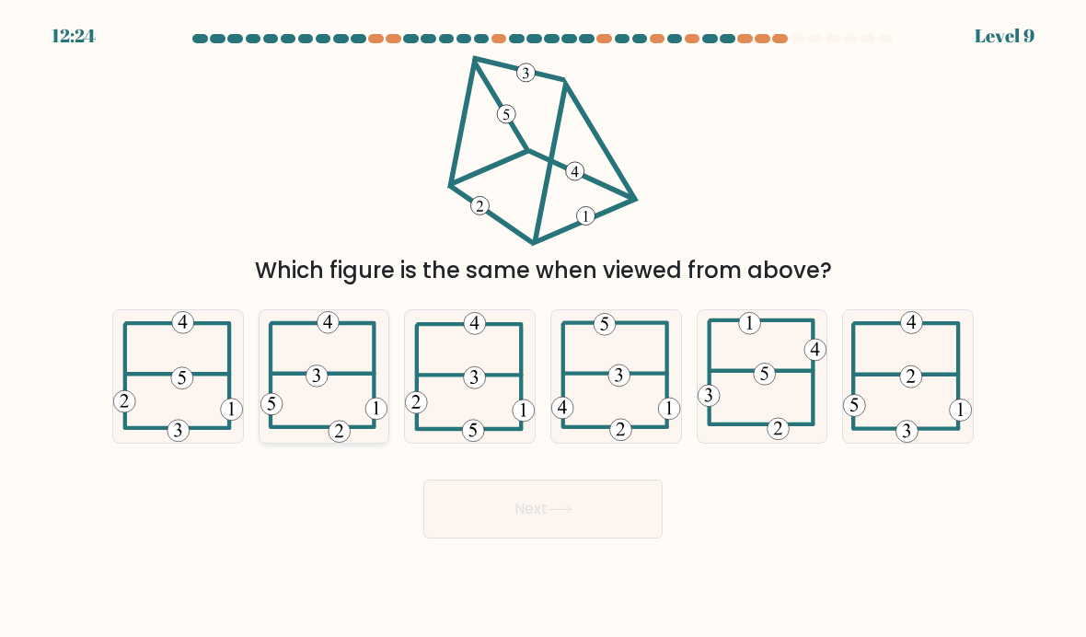
click at [317, 355] on icon at bounding box center [323, 376] width 127 height 133
click at [543, 328] on input "b." at bounding box center [543, 322] width 1 height 9
radio input "true"
click at [560, 520] on button "Next" at bounding box center [542, 508] width 239 height 59
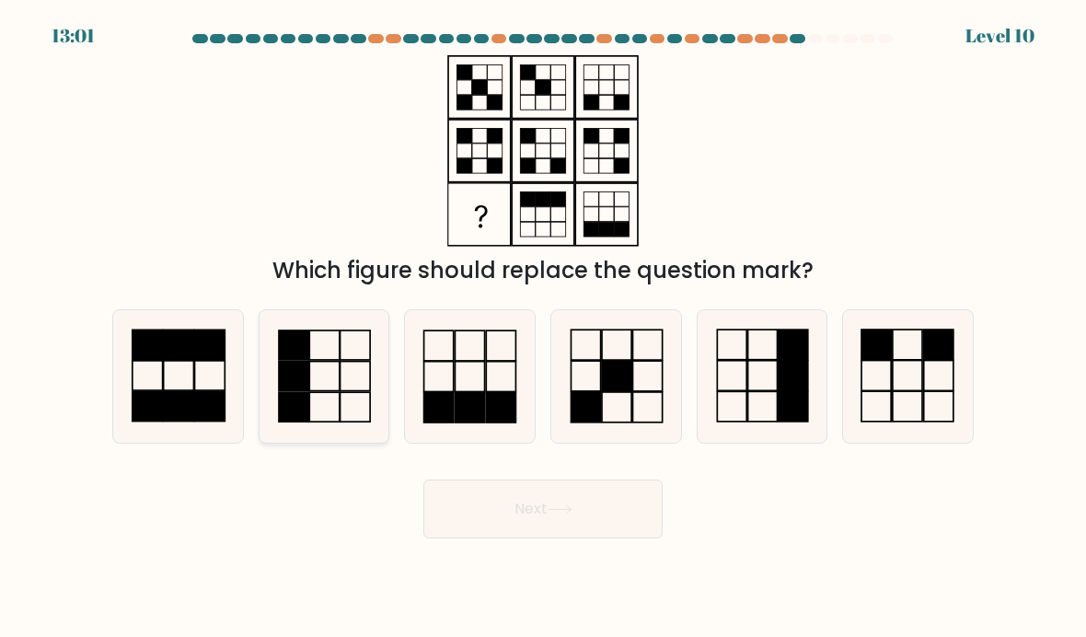
click at [343, 425] on icon at bounding box center [325, 376] width 130 height 130
click at [543, 328] on input "b." at bounding box center [543, 322] width 1 height 9
radio input "true"
click at [534, 511] on button "Next" at bounding box center [542, 508] width 239 height 59
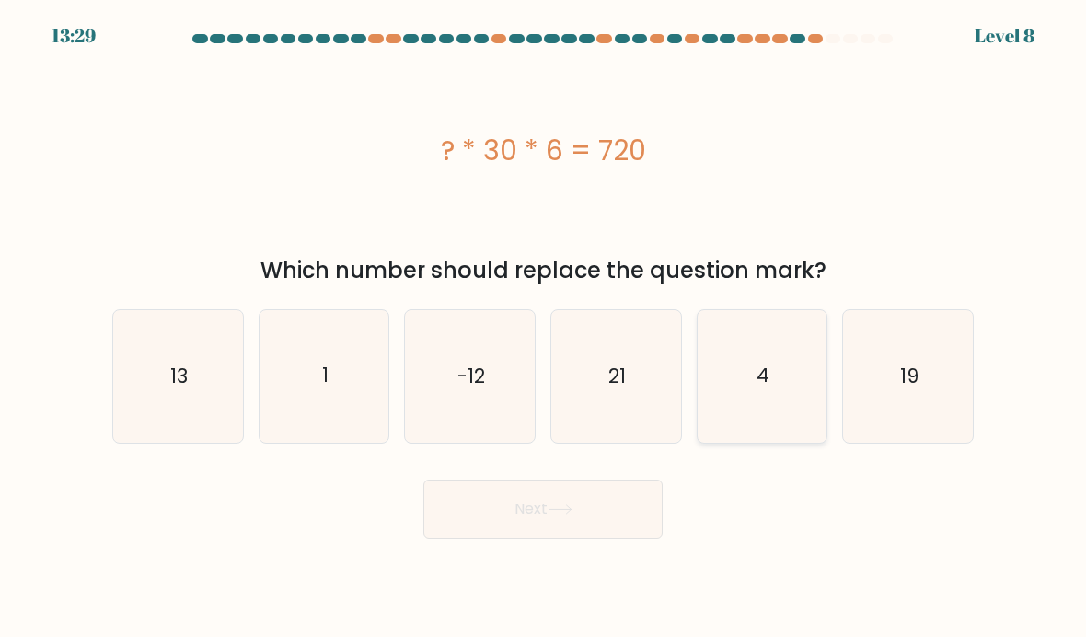
click at [757, 409] on icon "4" at bounding box center [763, 376] width 130 height 130
click at [544, 328] on input "e. 4" at bounding box center [543, 322] width 1 height 9
radio input "true"
click at [601, 508] on button "Next" at bounding box center [542, 508] width 239 height 59
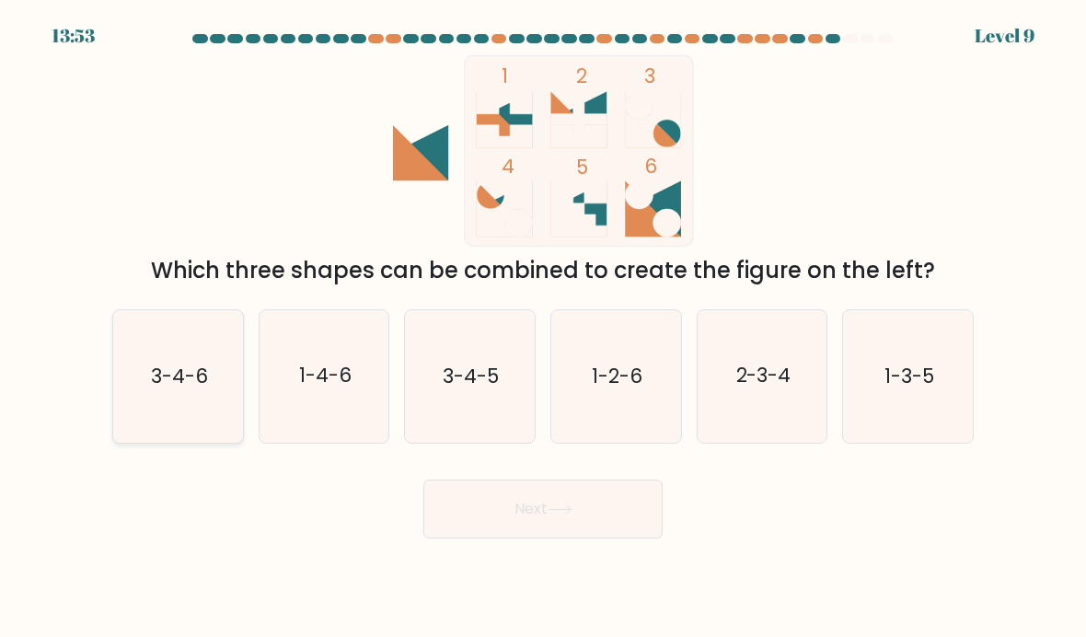
click at [177, 413] on icon "3-4-6" at bounding box center [178, 376] width 130 height 130
click at [543, 328] on input "a. 3-4-6" at bounding box center [543, 322] width 1 height 9
radio input "true"
click at [607, 512] on button "Next" at bounding box center [542, 508] width 239 height 59
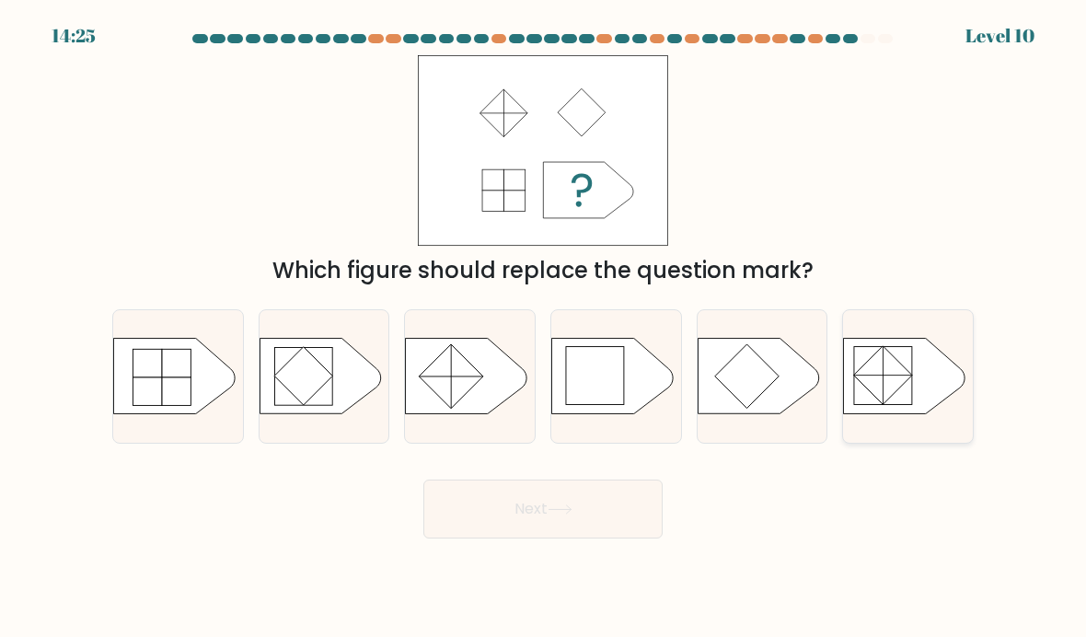
click at [877, 364] on rect at bounding box center [883, 375] width 59 height 59
click at [544, 328] on input "f." at bounding box center [543, 322] width 1 height 9
radio input "true"
click at [536, 523] on button "Next" at bounding box center [542, 508] width 239 height 59
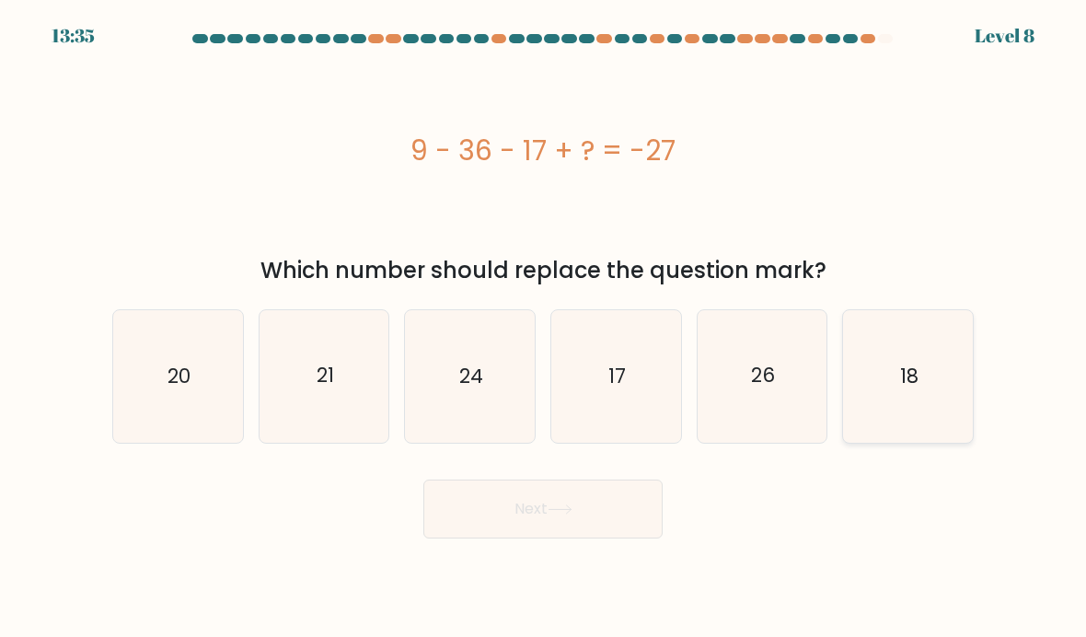
click at [851, 387] on icon "18" at bounding box center [908, 376] width 130 height 130
click at [544, 328] on input "f. 18" at bounding box center [543, 322] width 1 height 9
radio input "true"
click at [577, 515] on button "Next" at bounding box center [542, 508] width 239 height 59
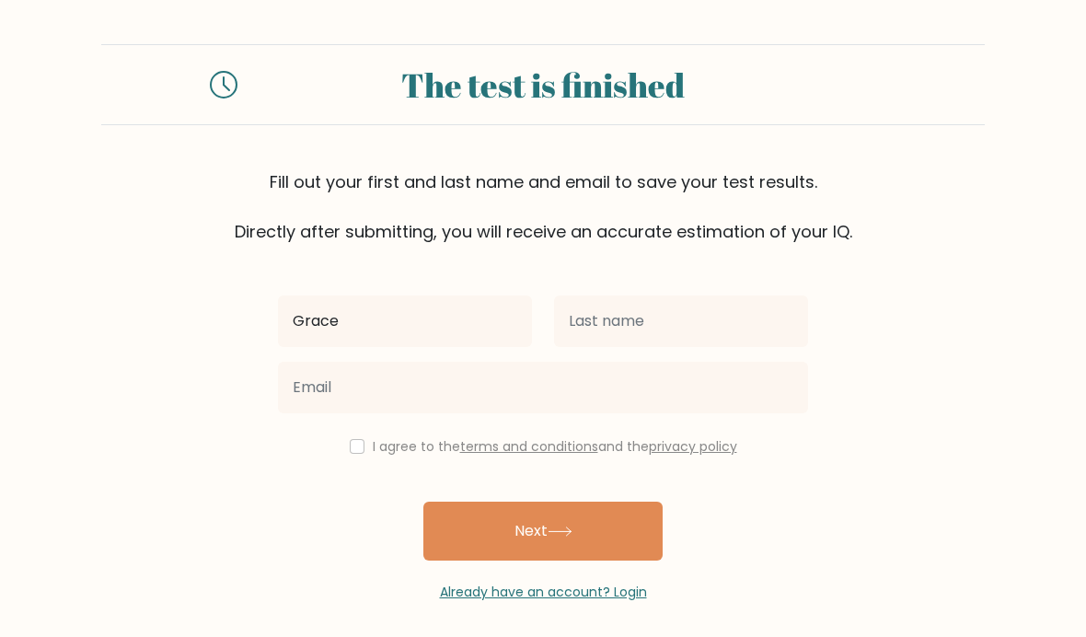
type input "Grace"
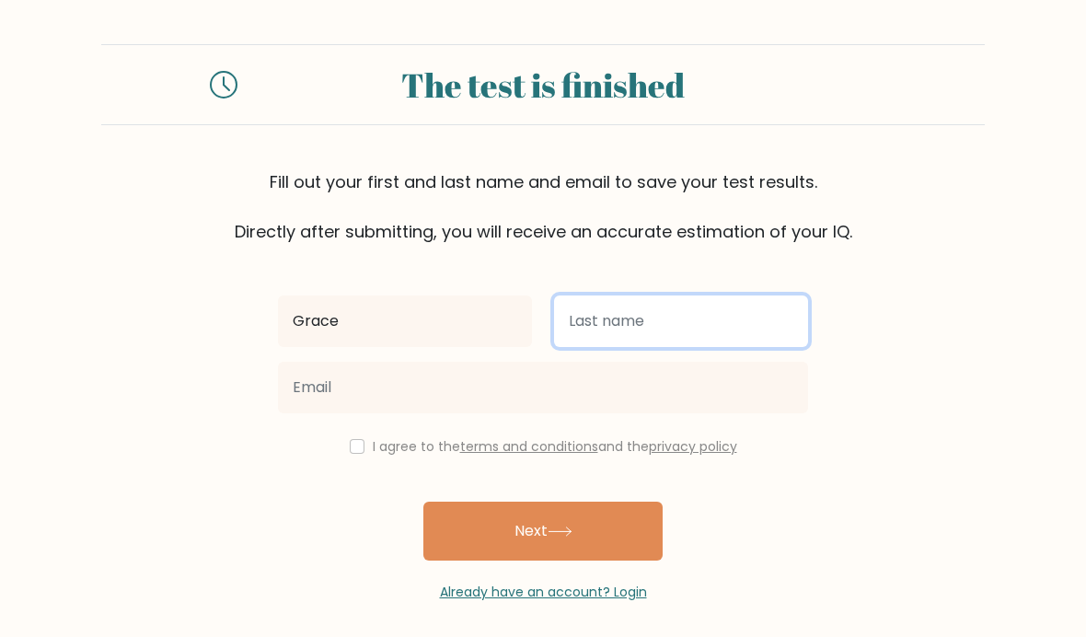
click at [676, 312] on input "text" at bounding box center [681, 321] width 254 height 52
type input "[PERSON_NAME]"
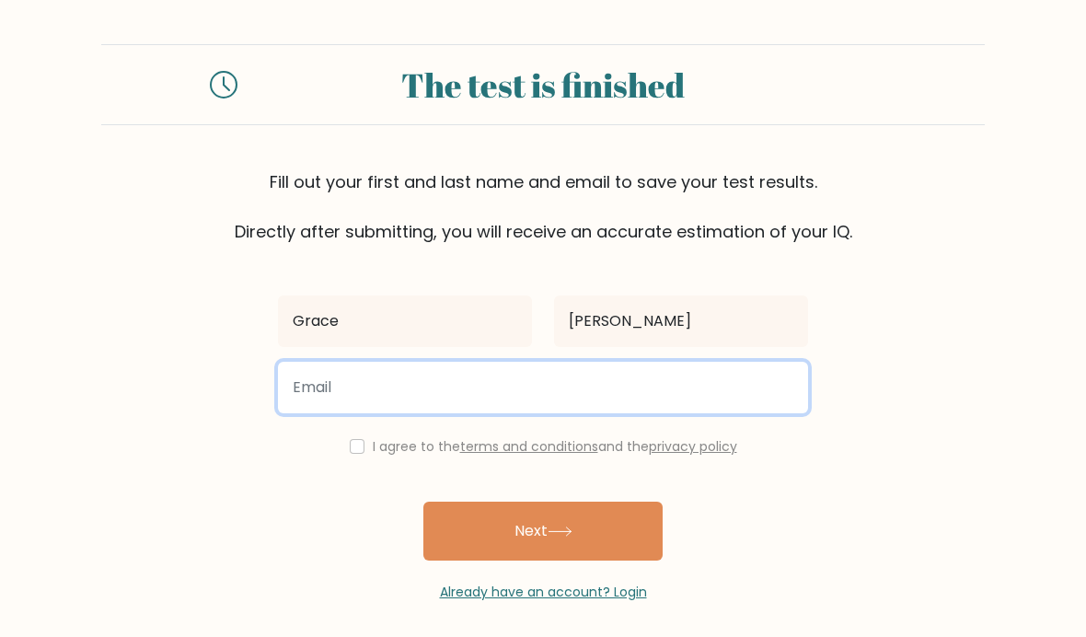
drag, startPoint x: 438, startPoint y: 395, endPoint x: 266, endPoint y: 420, distance: 173.9
click at [438, 395] on input "email" at bounding box center [543, 388] width 530 height 52
click at [438, 388] on input "email" at bounding box center [543, 388] width 530 height 52
click at [364, 387] on input "email" at bounding box center [543, 388] width 530 height 52
type input "gracieelewiss@icloud.com"
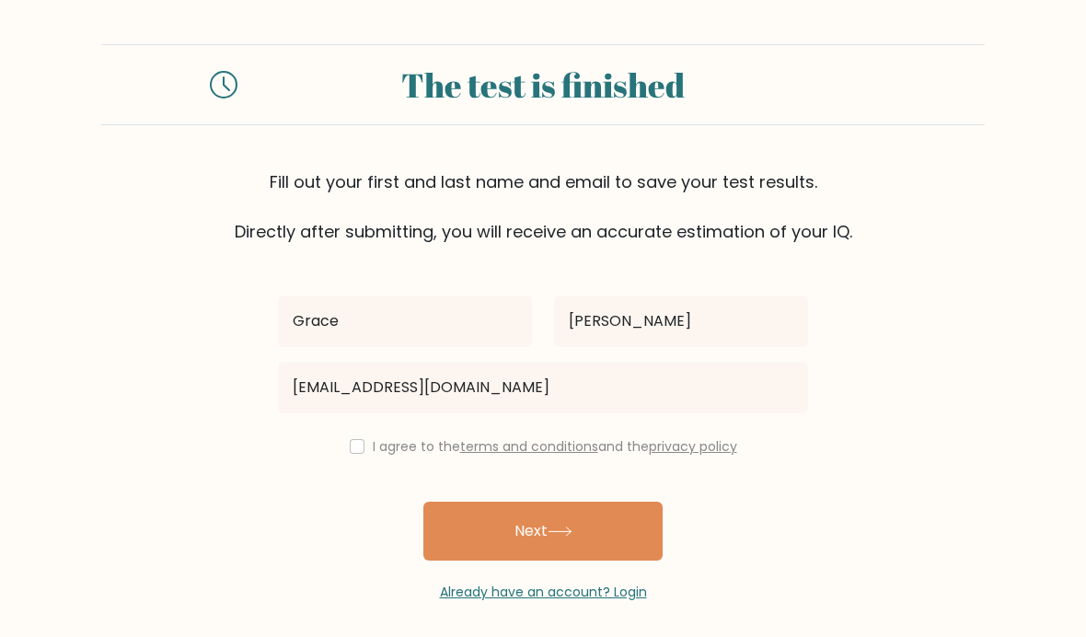
click at [356, 452] on input "checkbox" at bounding box center [357, 446] width 15 height 15
checkbox input "true"
click at [488, 538] on button "Next" at bounding box center [542, 531] width 239 height 59
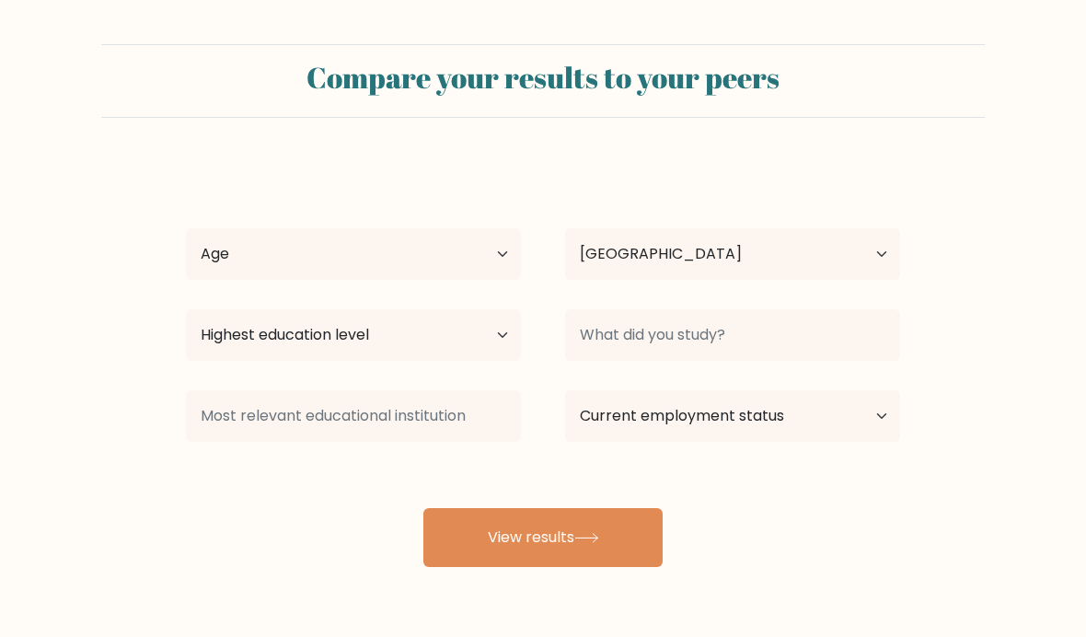
select select "US"
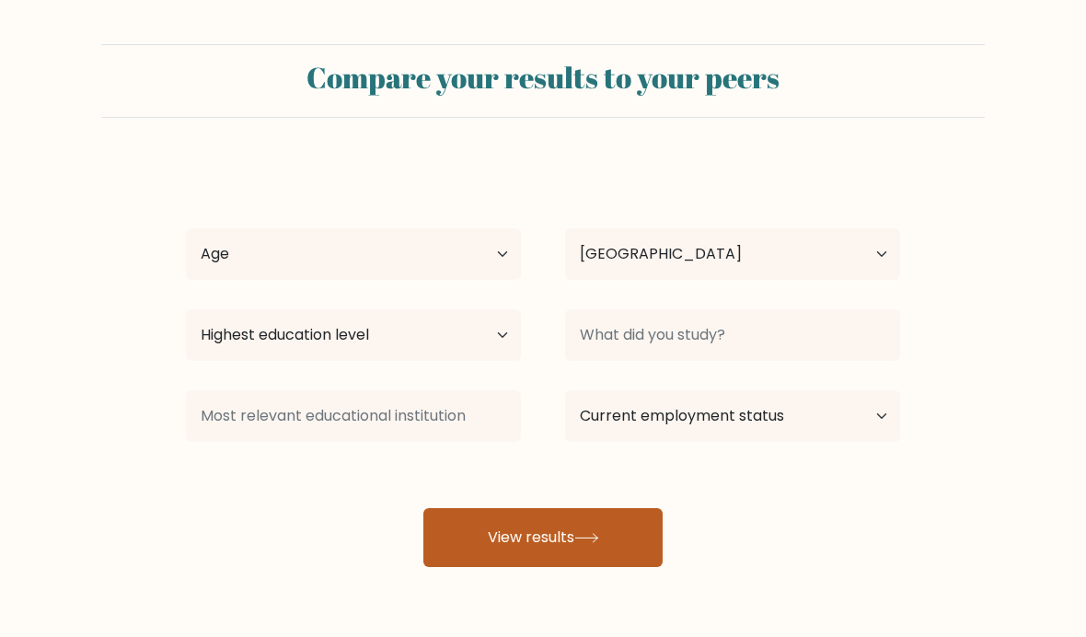
click at [540, 541] on button "View results" at bounding box center [542, 537] width 239 height 59
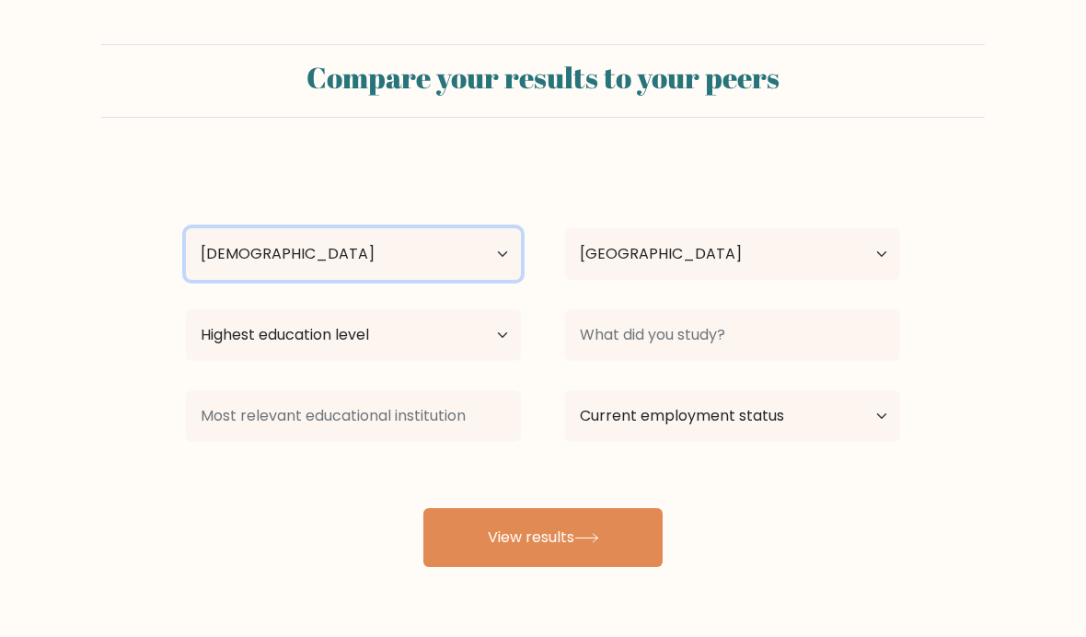
select select "25_34"
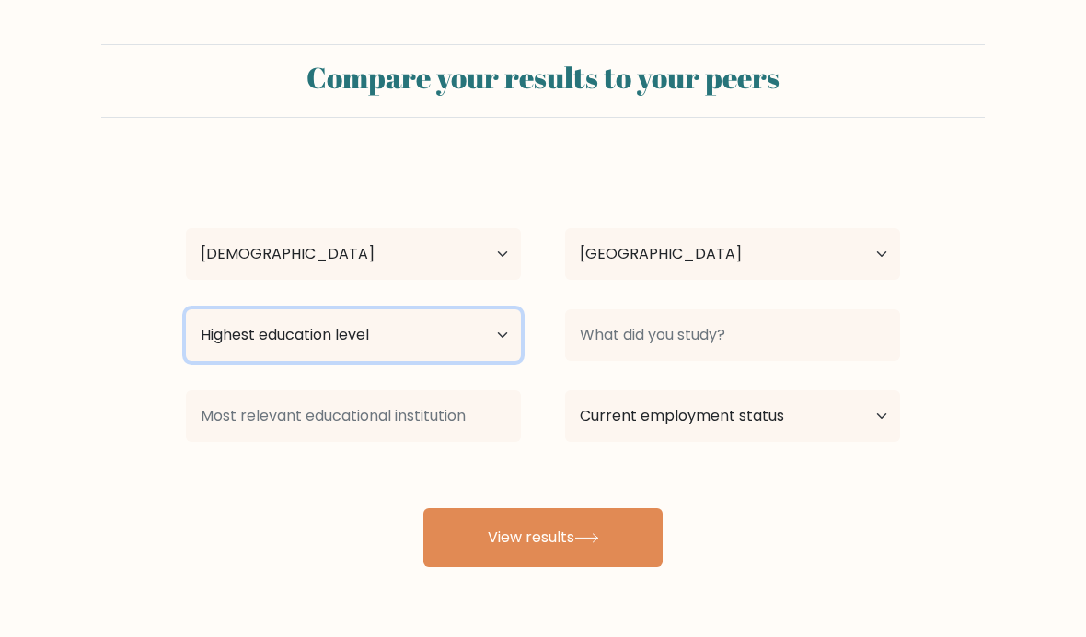
select select "occupation_specific"
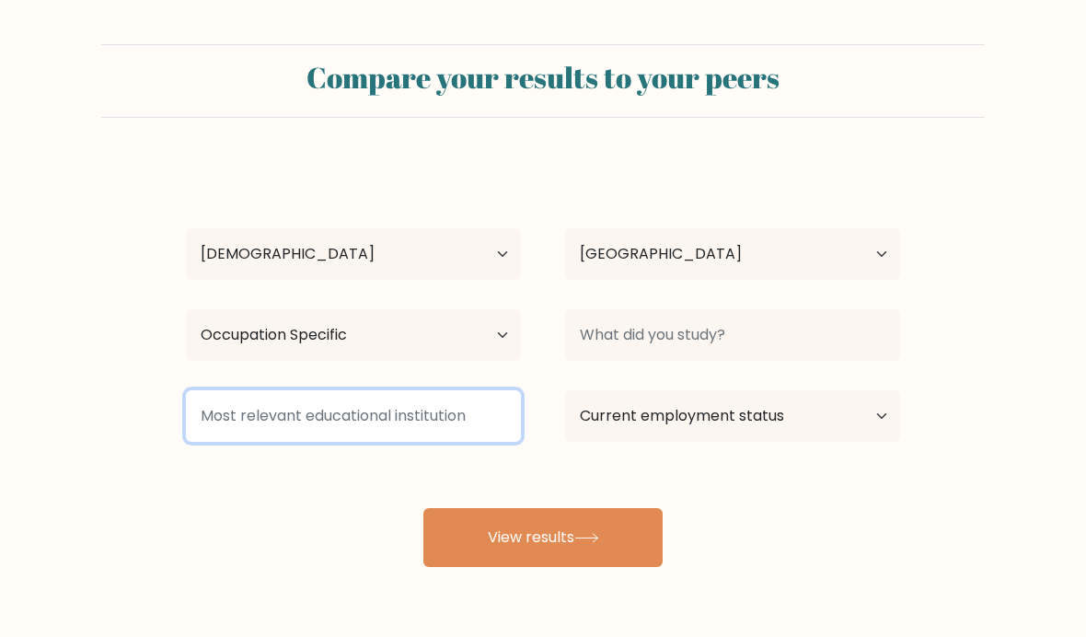
click at [309, 407] on input at bounding box center [353, 416] width 335 height 52
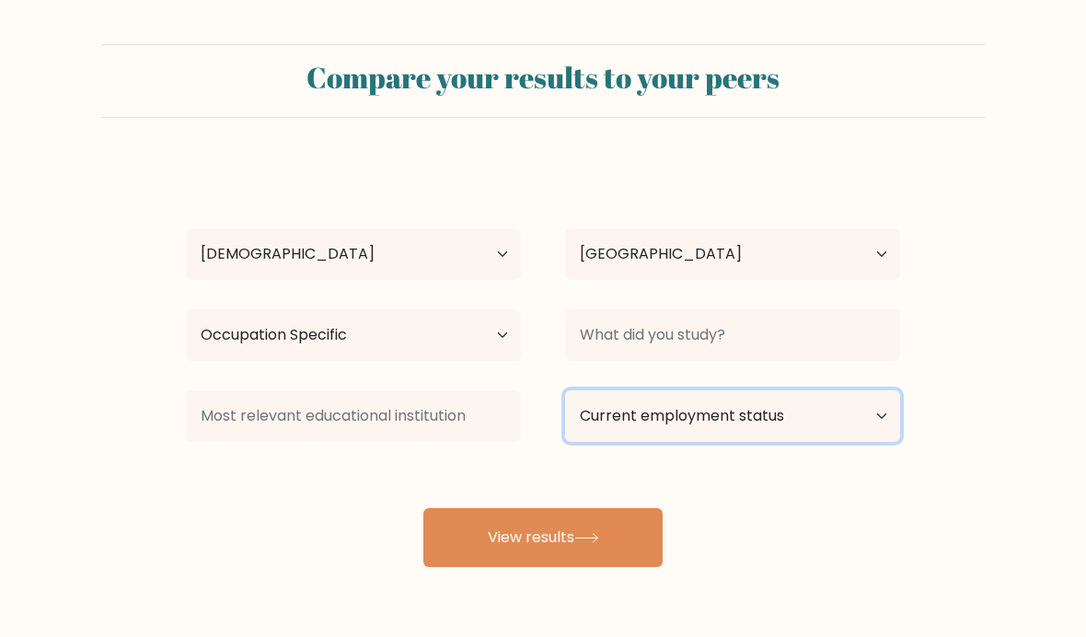
select select "employed"
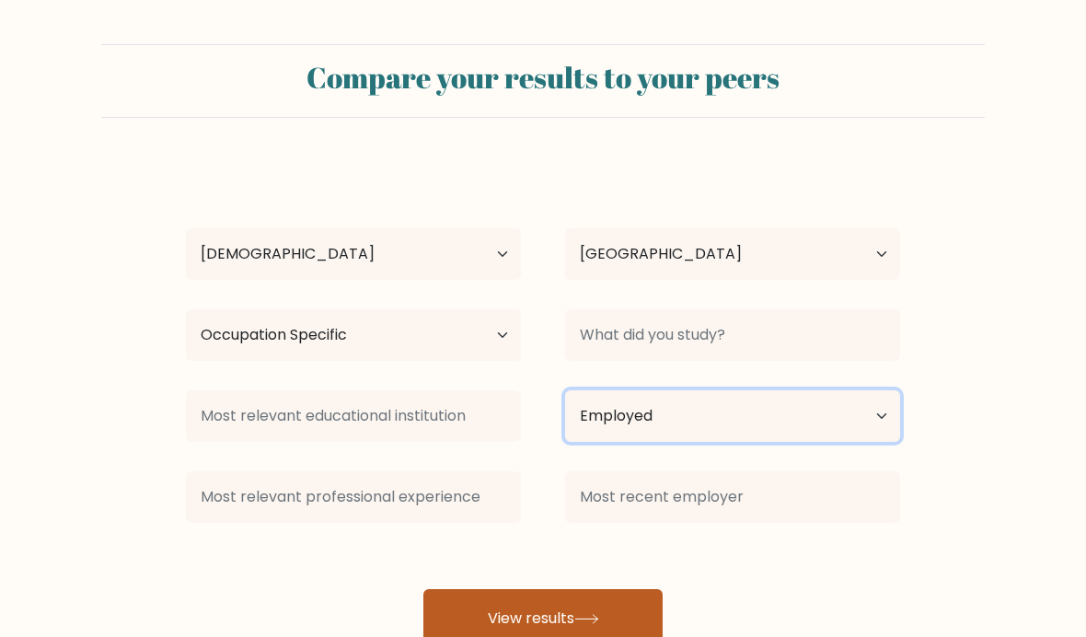
scroll to position [61, 0]
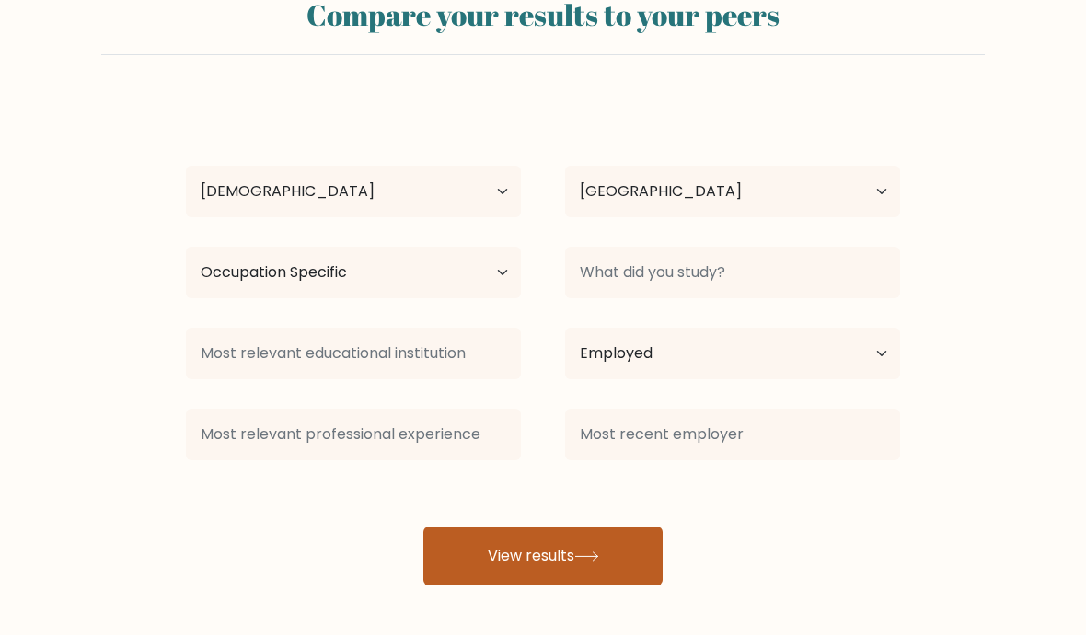
click at [513, 560] on button "View results" at bounding box center [542, 557] width 239 height 59
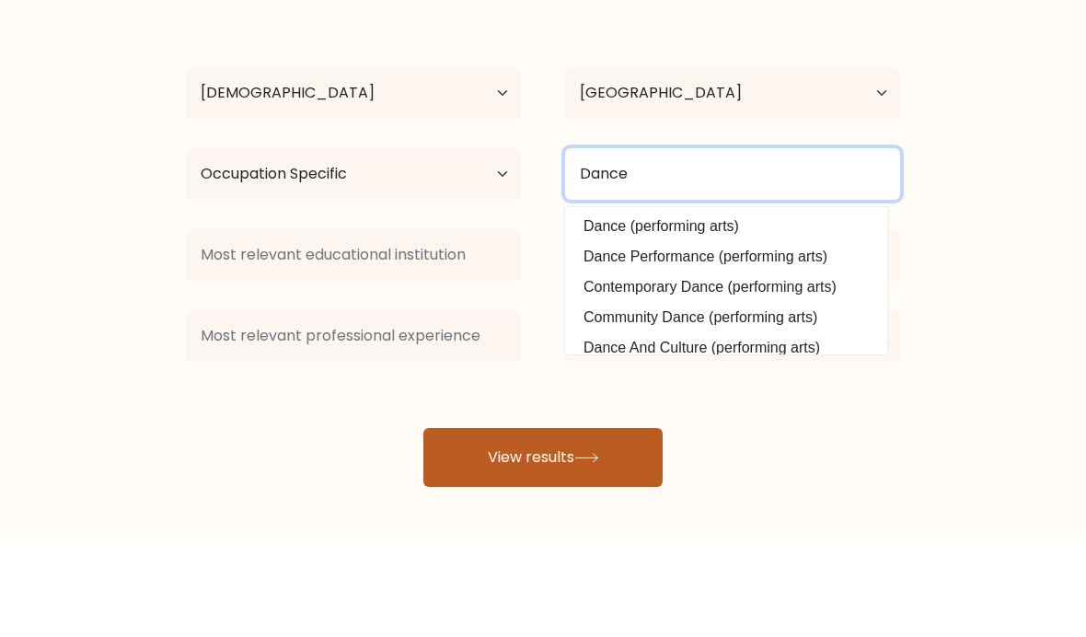
type input "Dance"
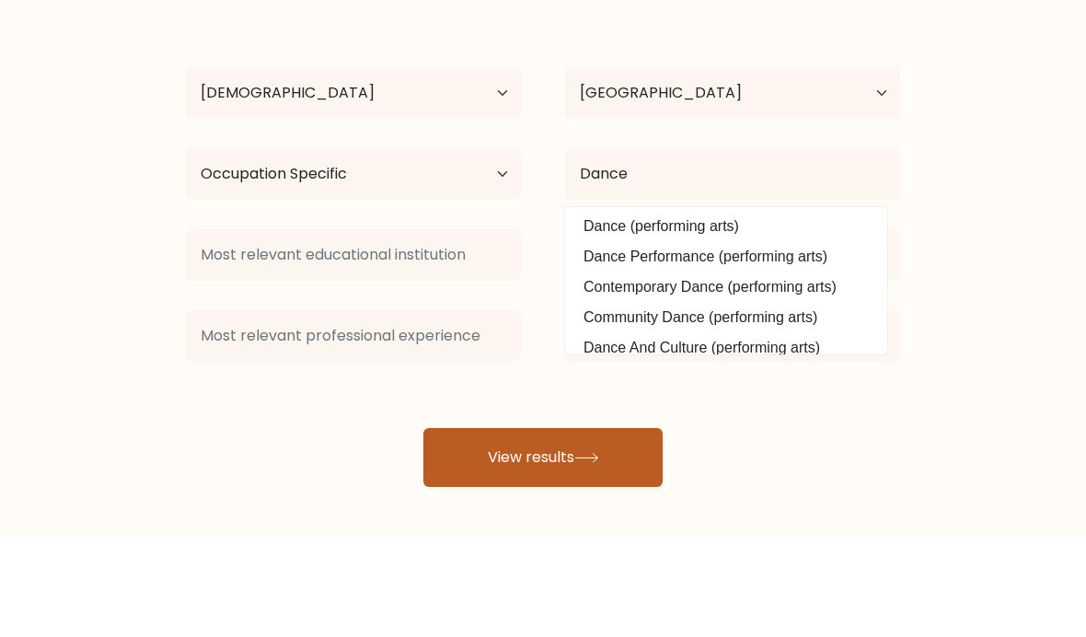
click at [506, 528] on button "View results" at bounding box center [542, 557] width 239 height 59
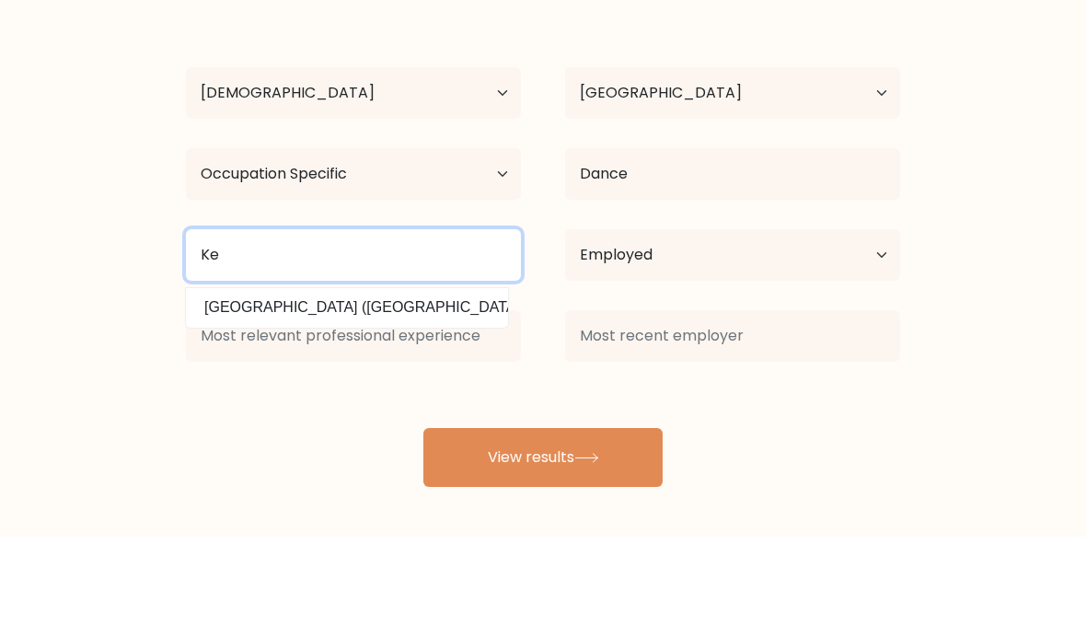
type input "K"
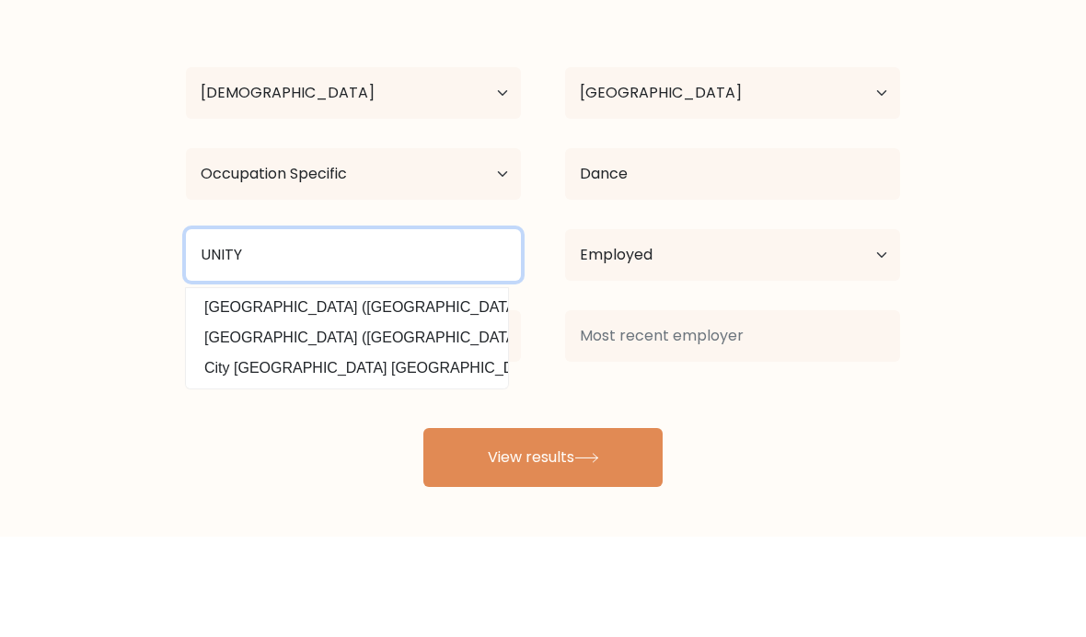
type input "UNITY"
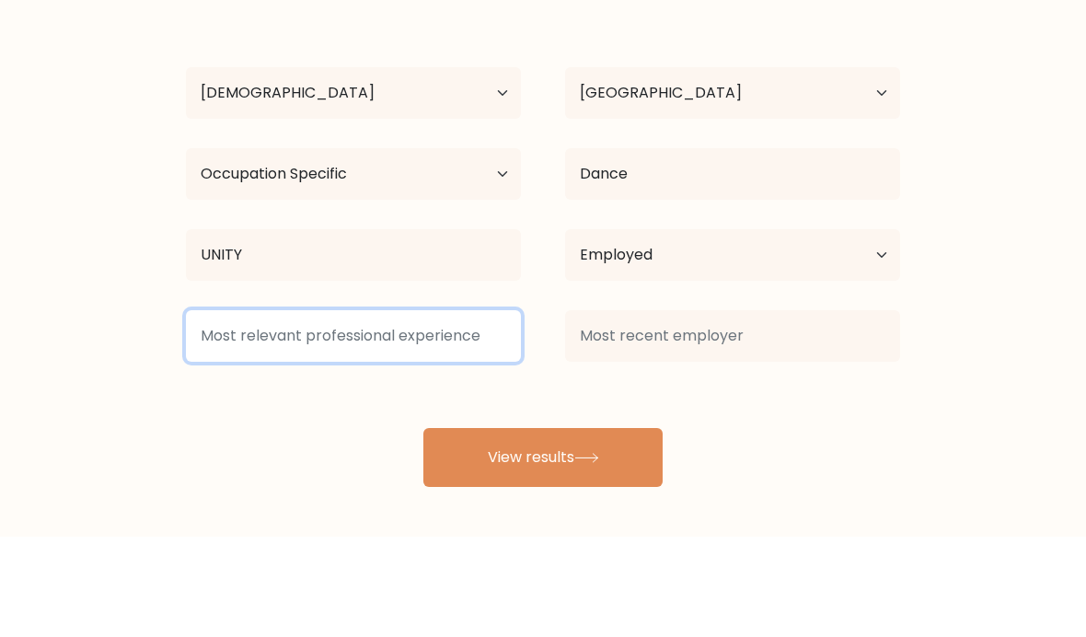
click at [430, 410] on input at bounding box center [353, 436] width 335 height 52
click at [424, 410] on input at bounding box center [353, 436] width 335 height 52
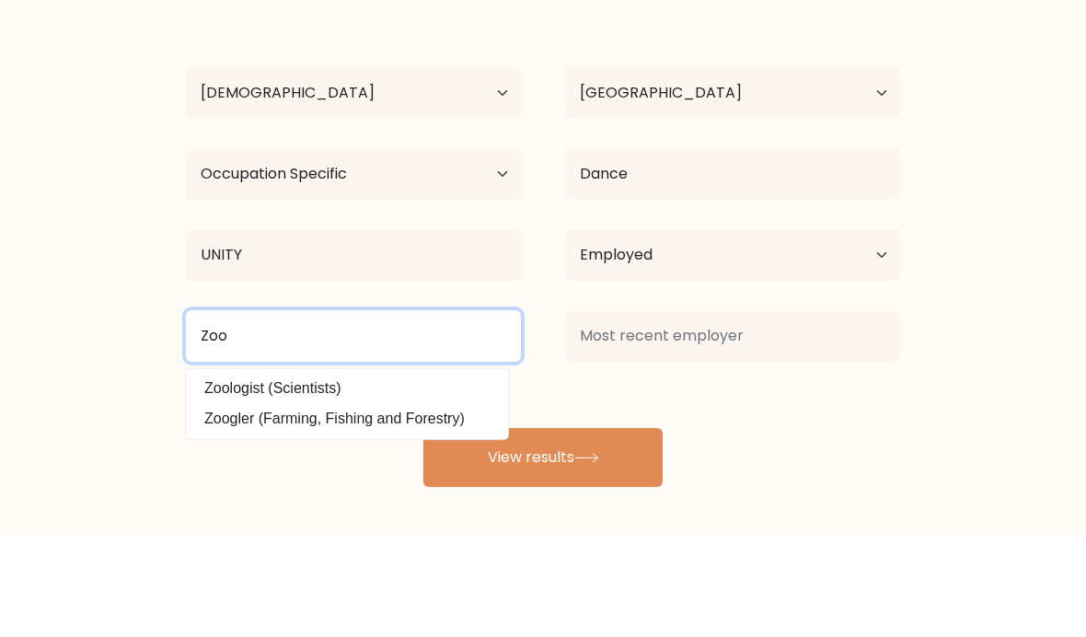
type input "Zoo"
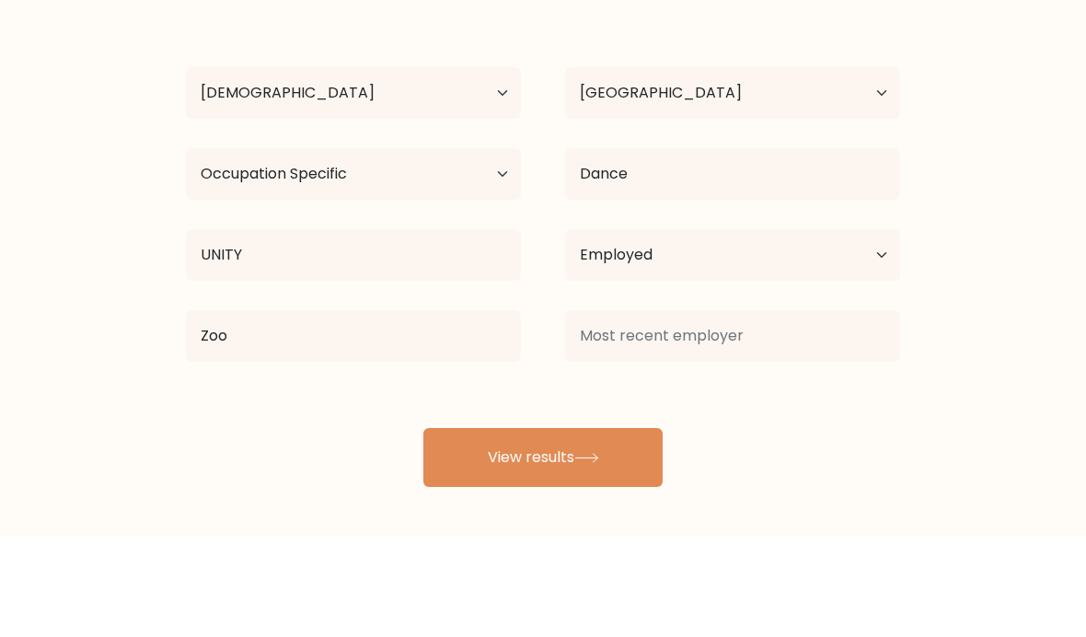
click at [559, 428] on div "Grace Lewis Age Under 18 years old 18-24 years old 25-34 years old 35-44 years …" at bounding box center [543, 344] width 736 height 486
click at [556, 457] on div "Grace Lewis Age Under 18 years old 18-24 years old 25-34 years old 35-44 years …" at bounding box center [543, 344] width 736 height 486
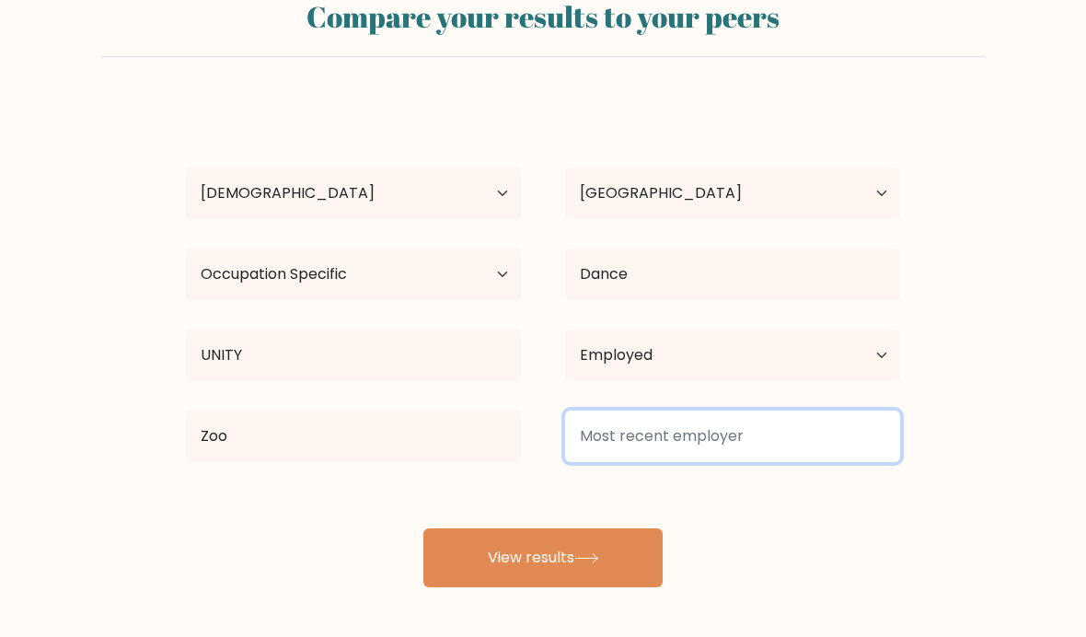
click at [617, 445] on input at bounding box center [732, 436] width 335 height 52
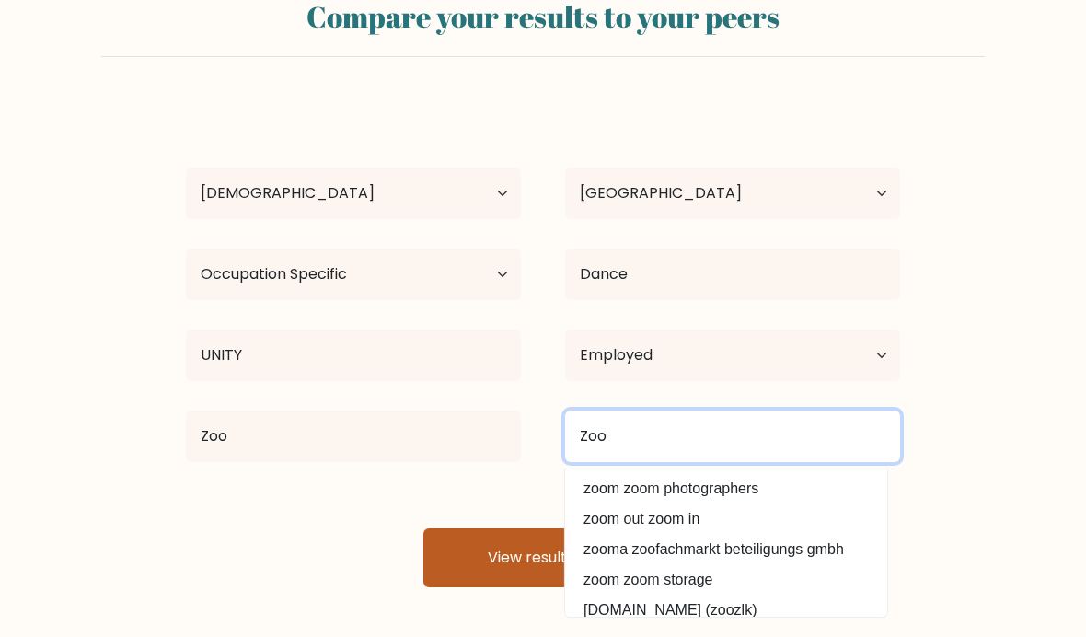
type input "Zoo"
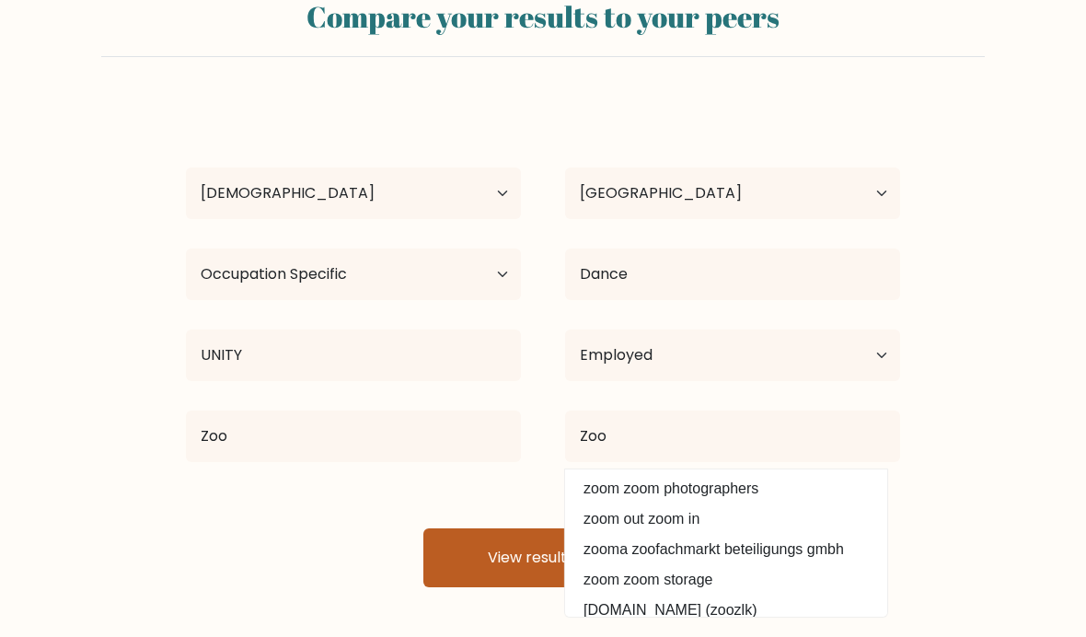
click at [617, 528] on button "View results" at bounding box center [542, 557] width 239 height 59
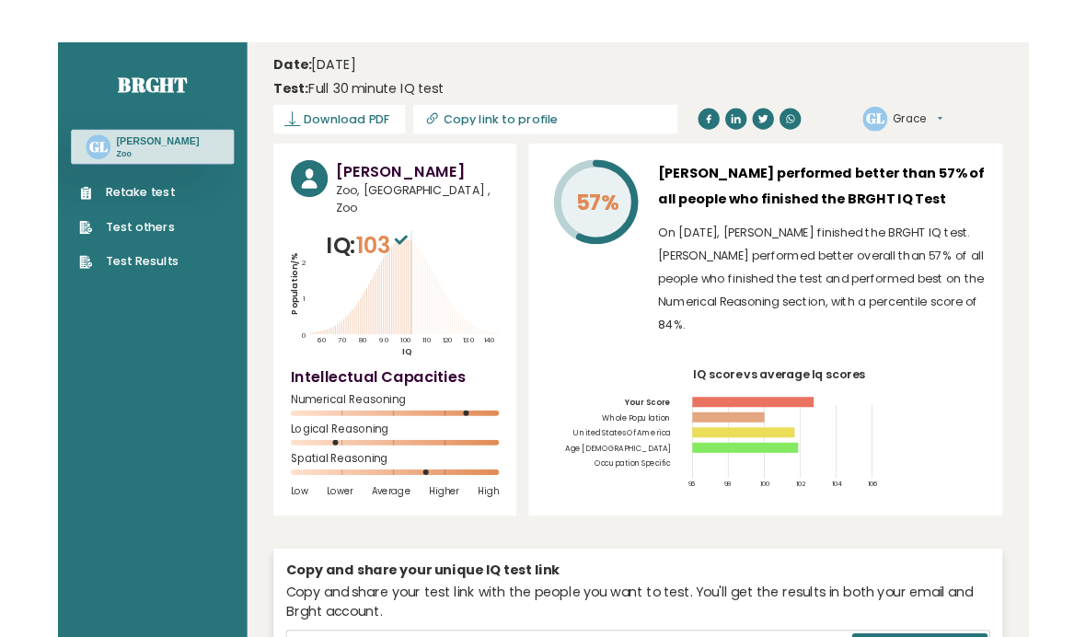
scroll to position [29, 0]
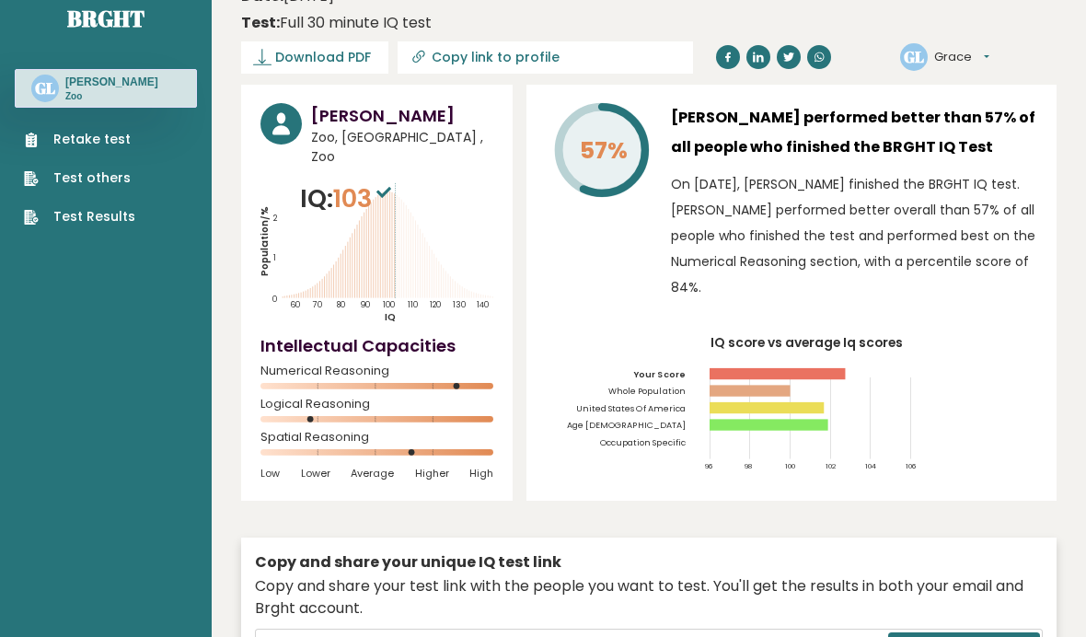
click at [320, 62] on span "Download PDF" at bounding box center [323, 57] width 96 height 19
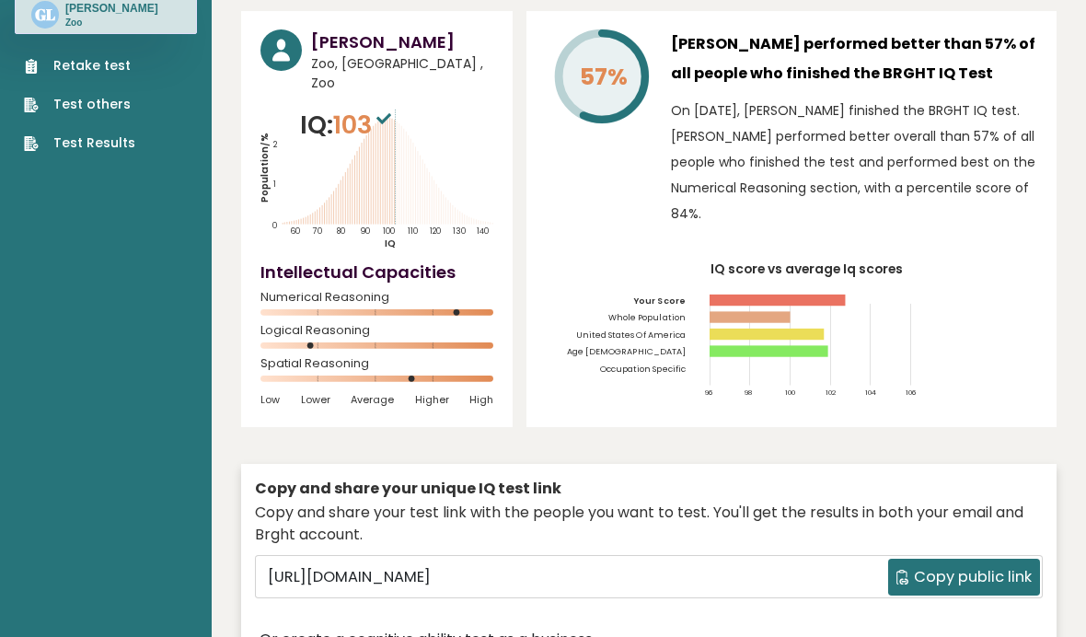
scroll to position [0, 0]
